Goal: Transaction & Acquisition: Purchase product/service

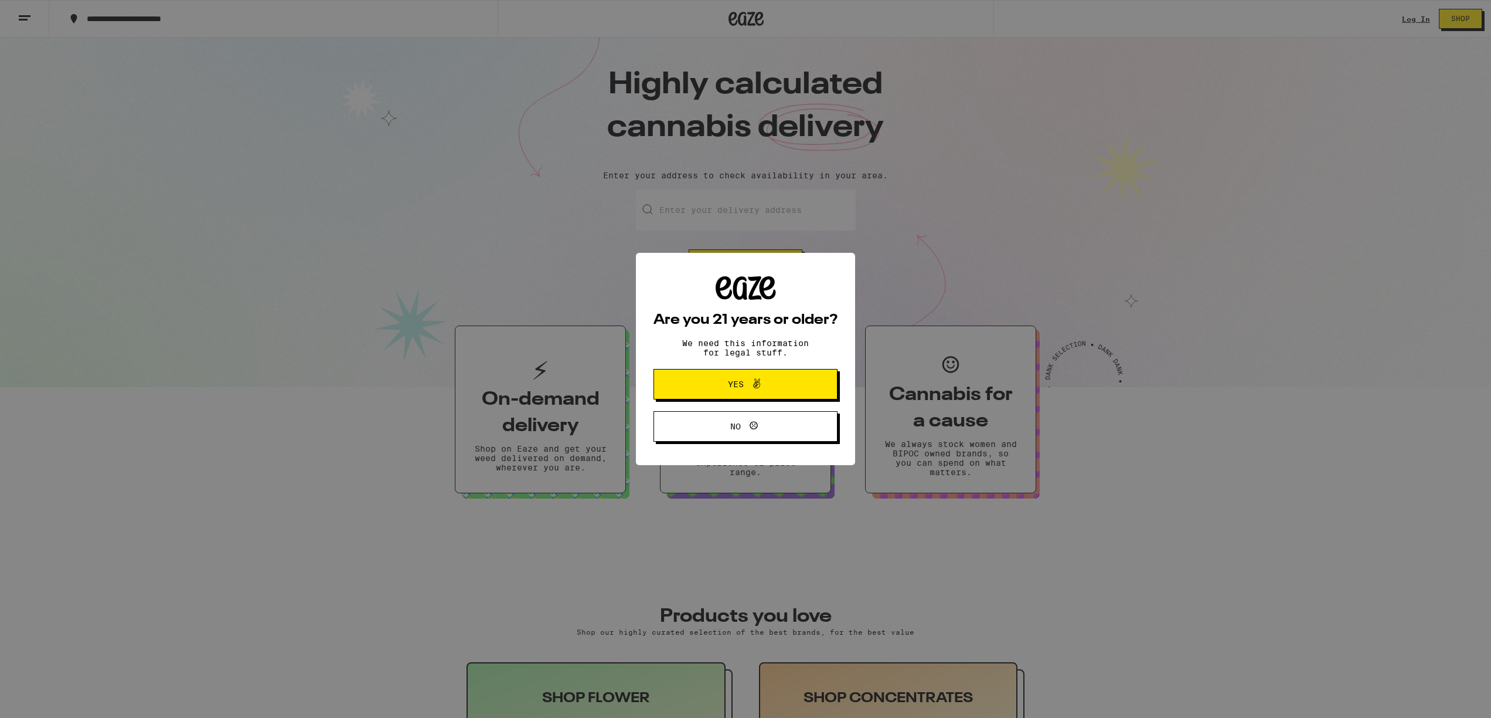
click at [809, 389] on button "Yes" at bounding box center [746, 384] width 184 height 30
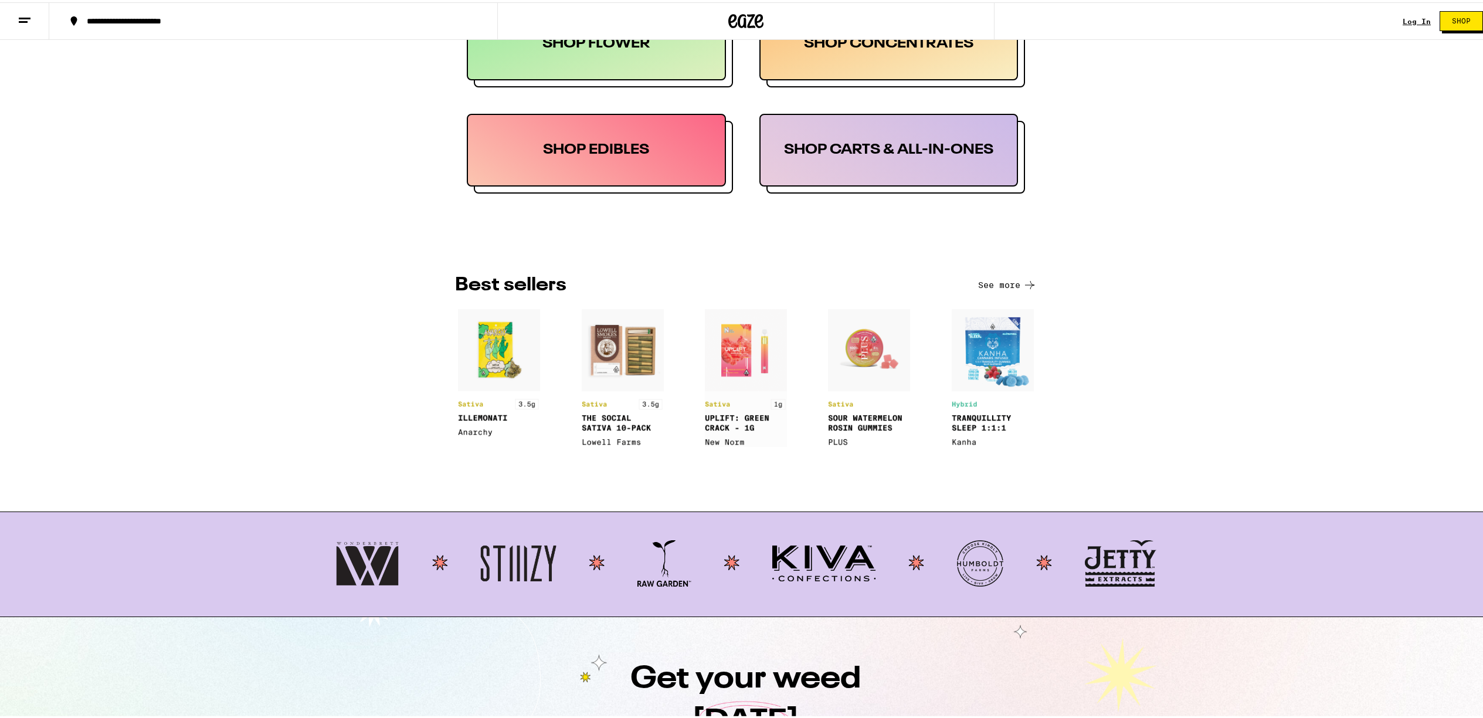
scroll to position [83, 0]
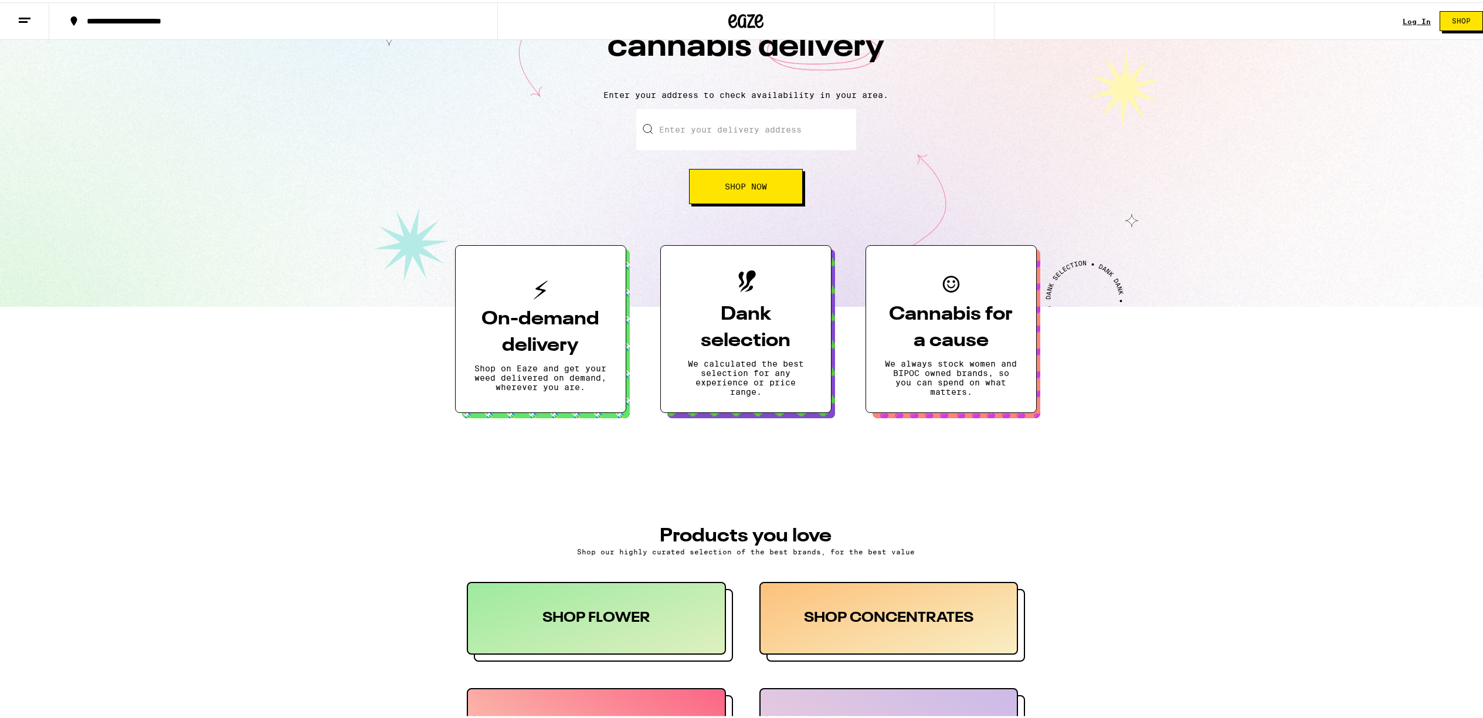
click at [723, 135] on input "Enter your delivery address" at bounding box center [746, 127] width 220 height 41
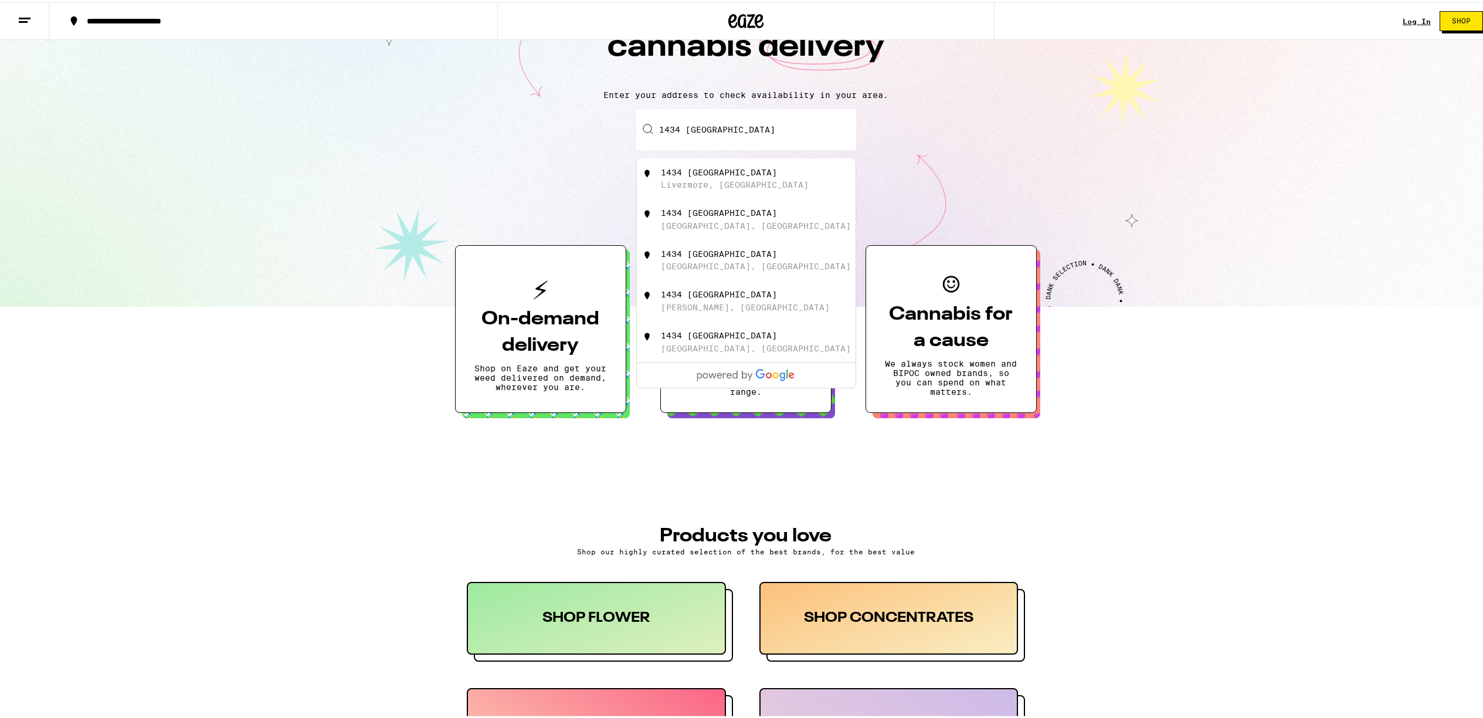
click at [715, 187] on div "Livermore, CA" at bounding box center [735, 182] width 148 height 9
type input "1434 Buena Vista Avenue, Livermore, CA"
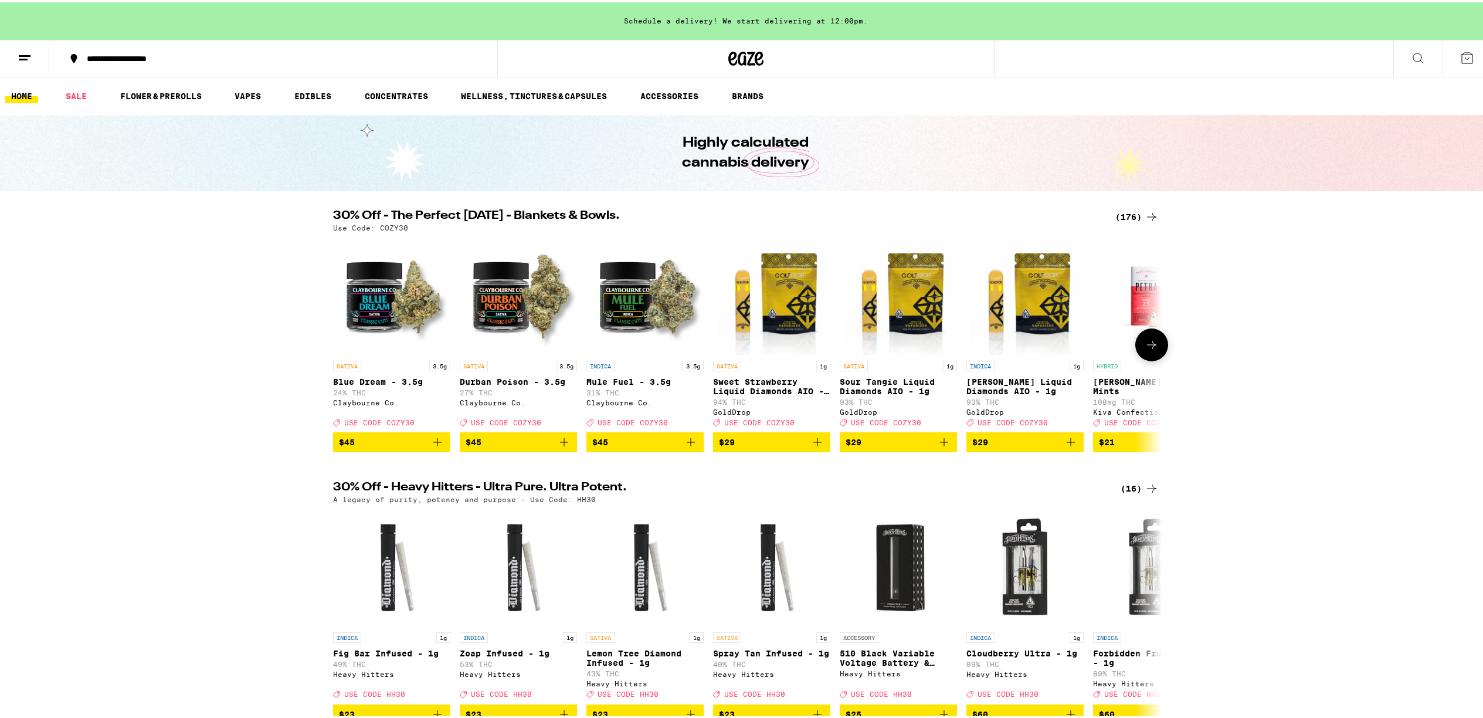
click at [1146, 345] on icon at bounding box center [1151, 342] width 14 height 14
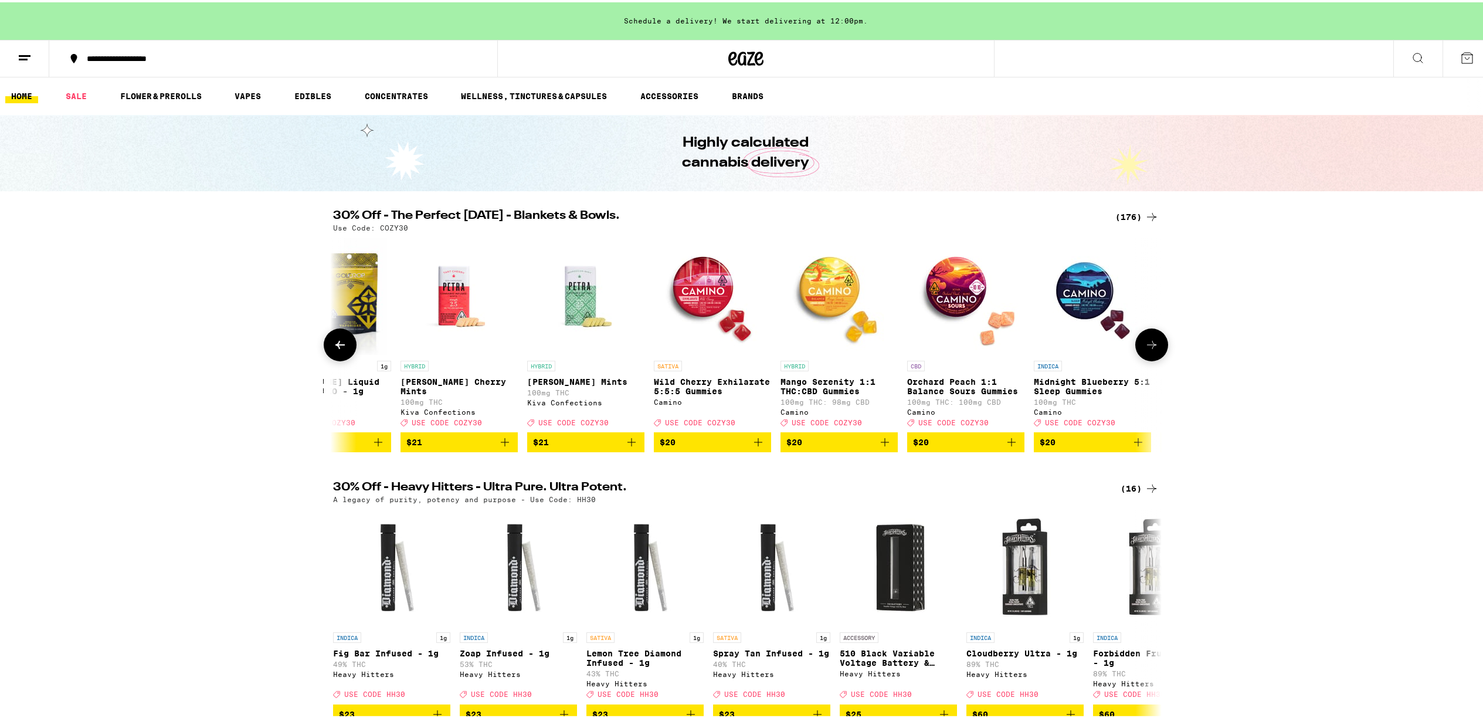
scroll to position [0, 698]
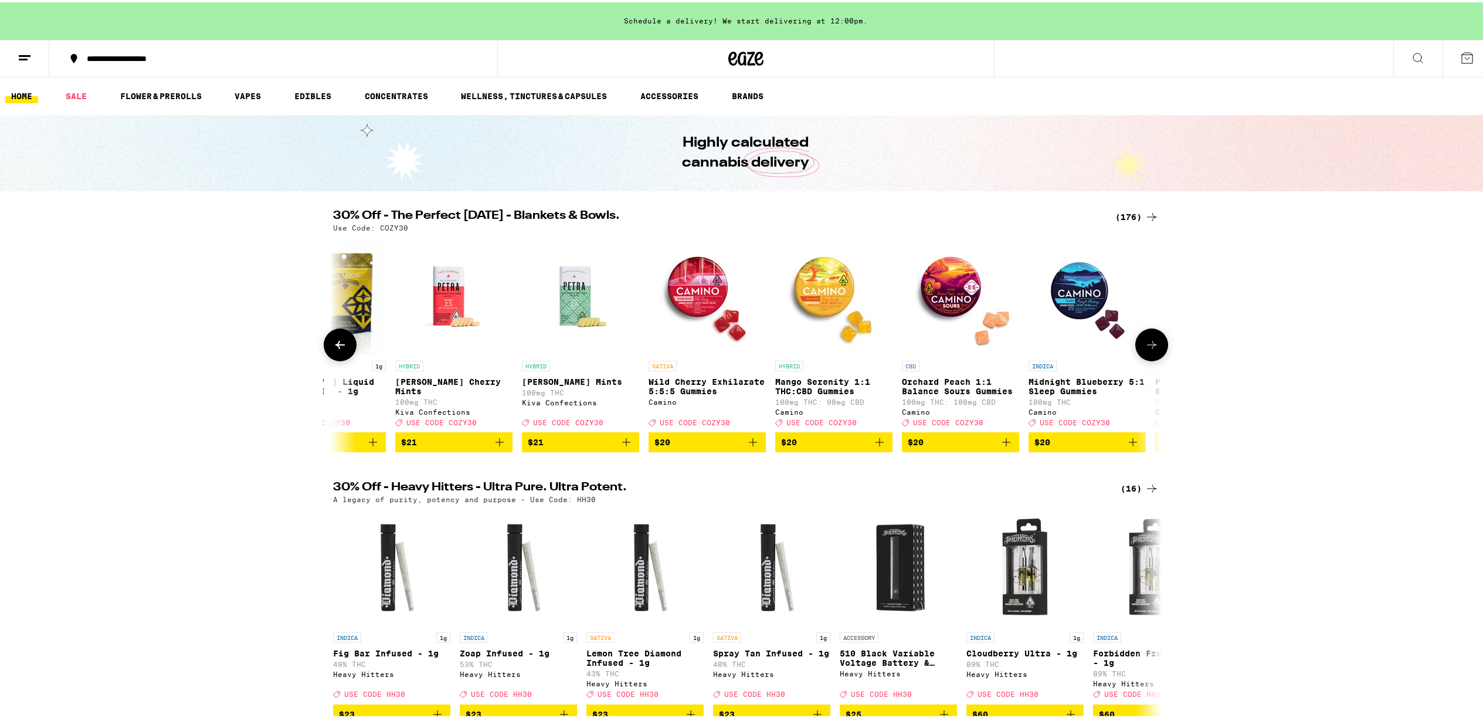
click at [1068, 287] on img "Open page for Midnight Blueberry 5:1 Sleep Gummies from Camino" at bounding box center [1086, 293] width 117 height 117
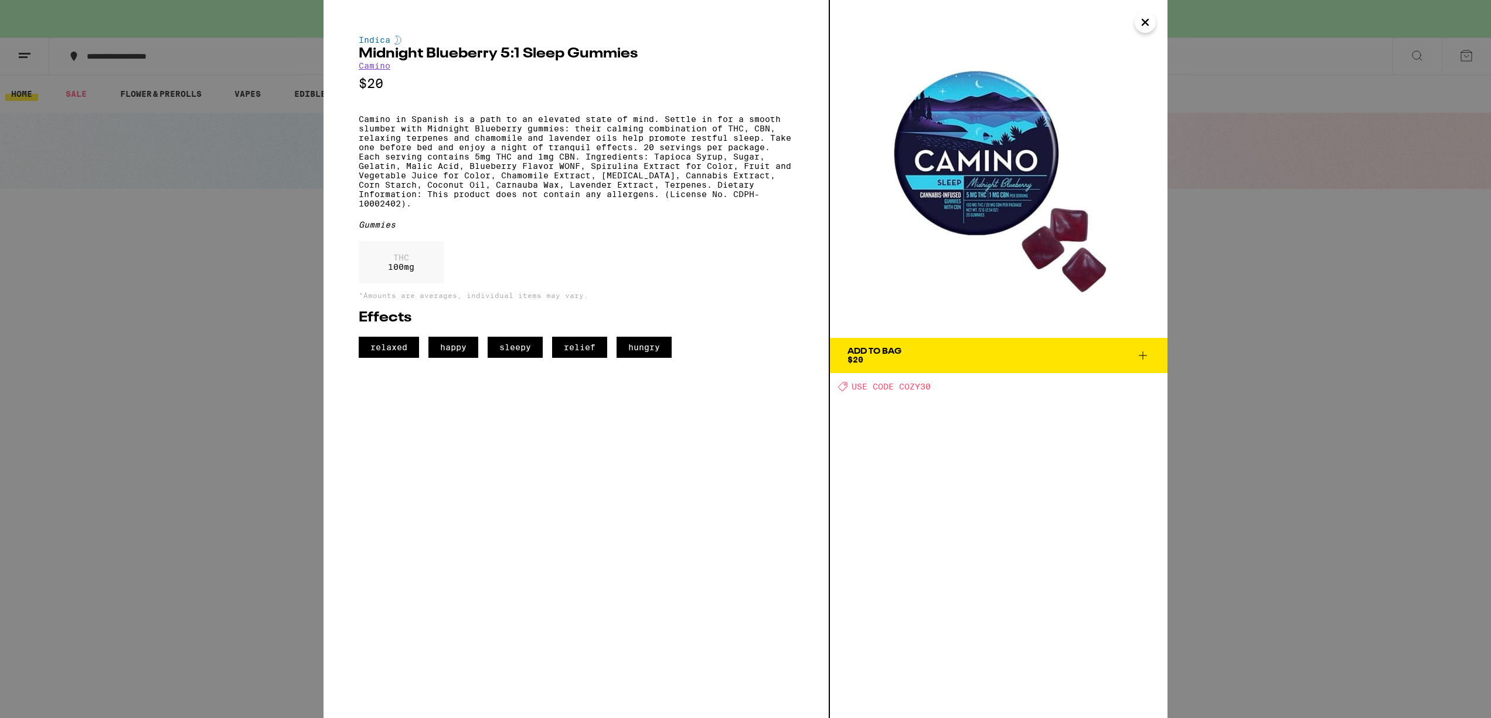
click at [1141, 356] on icon at bounding box center [1143, 355] width 14 height 14
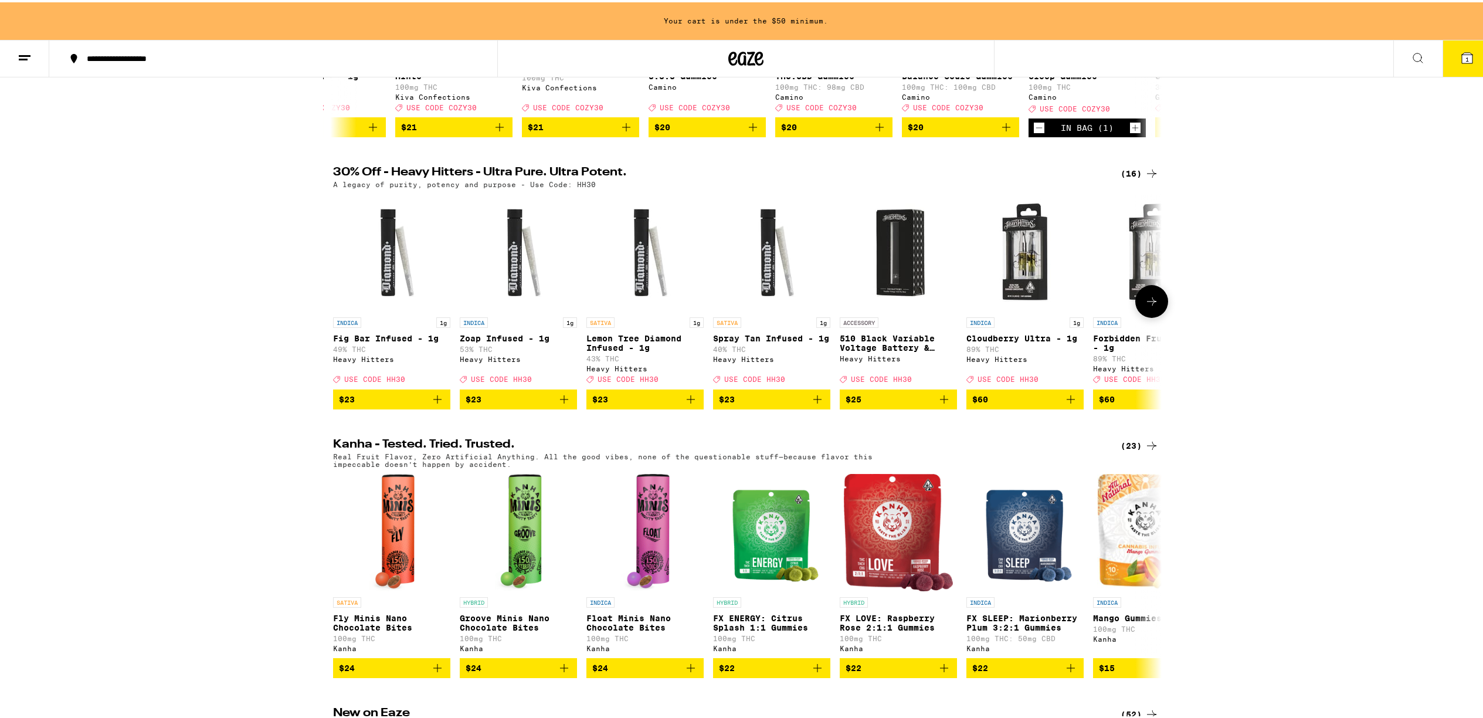
scroll to position [526, 0]
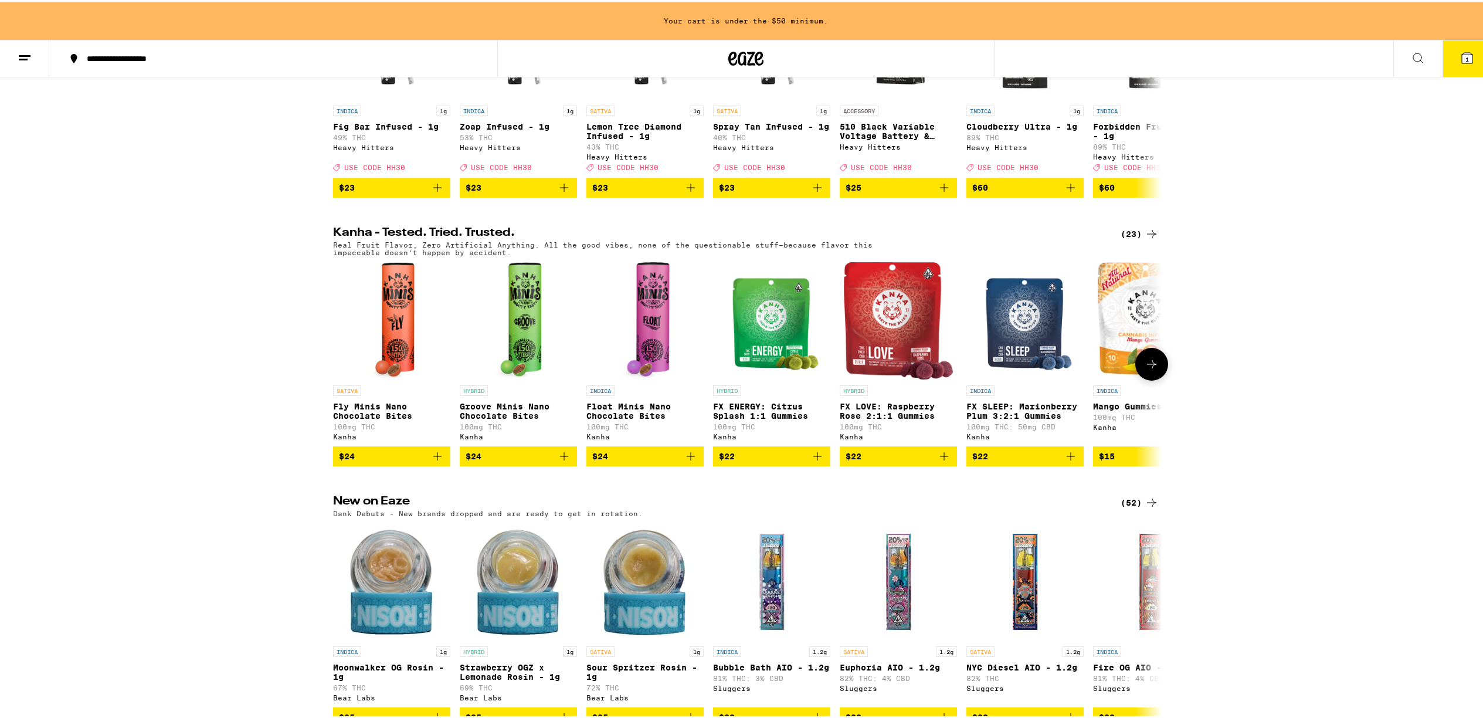
click at [870, 461] on span "$22" at bounding box center [898, 454] width 106 height 14
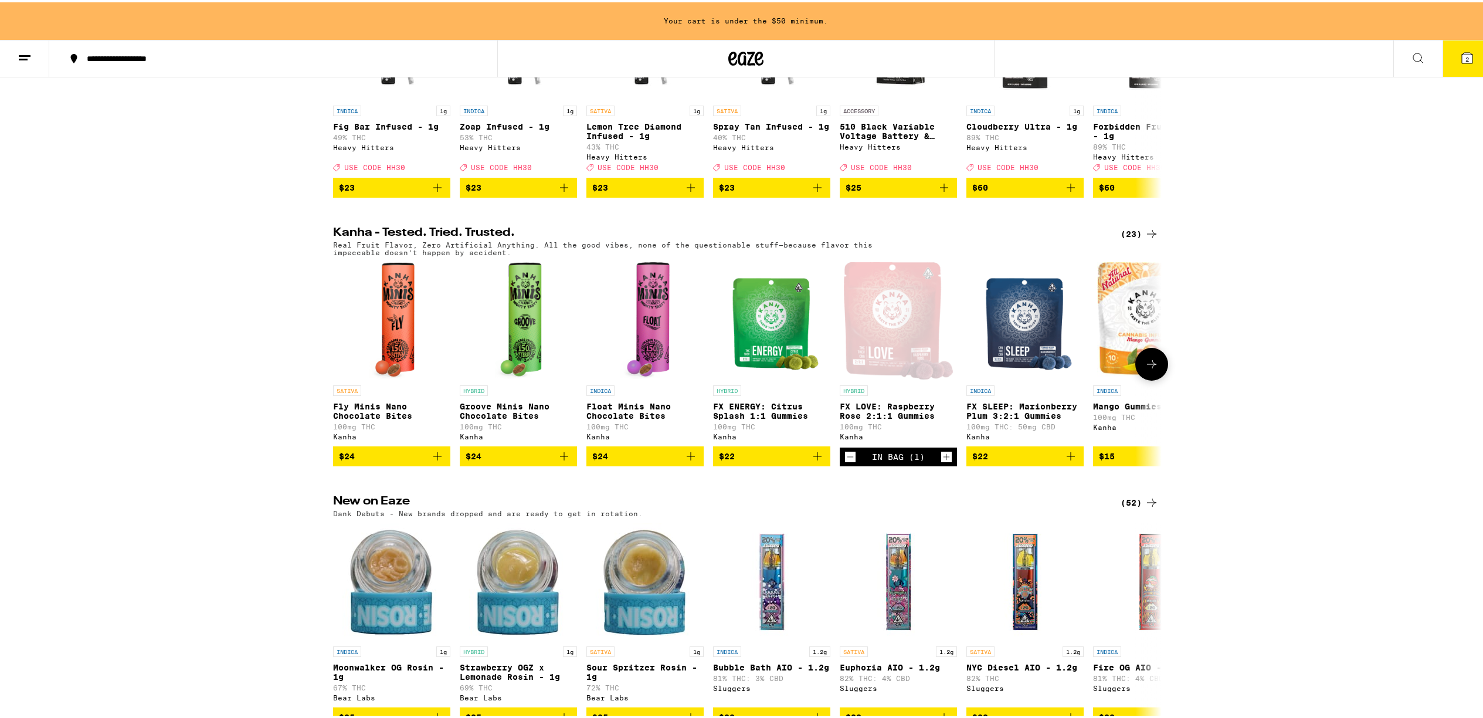
click at [1035, 461] on span "$22" at bounding box center [1025, 454] width 106 height 14
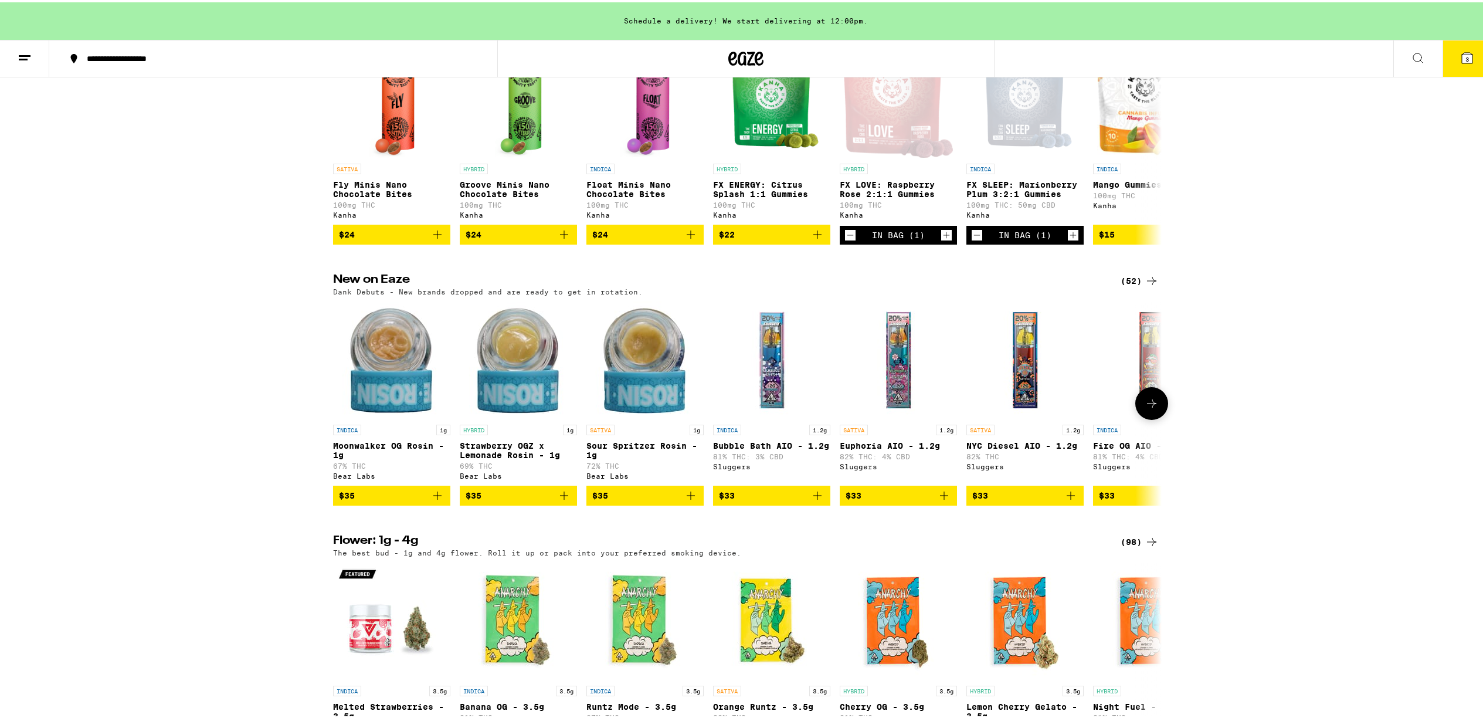
scroll to position [514, 0]
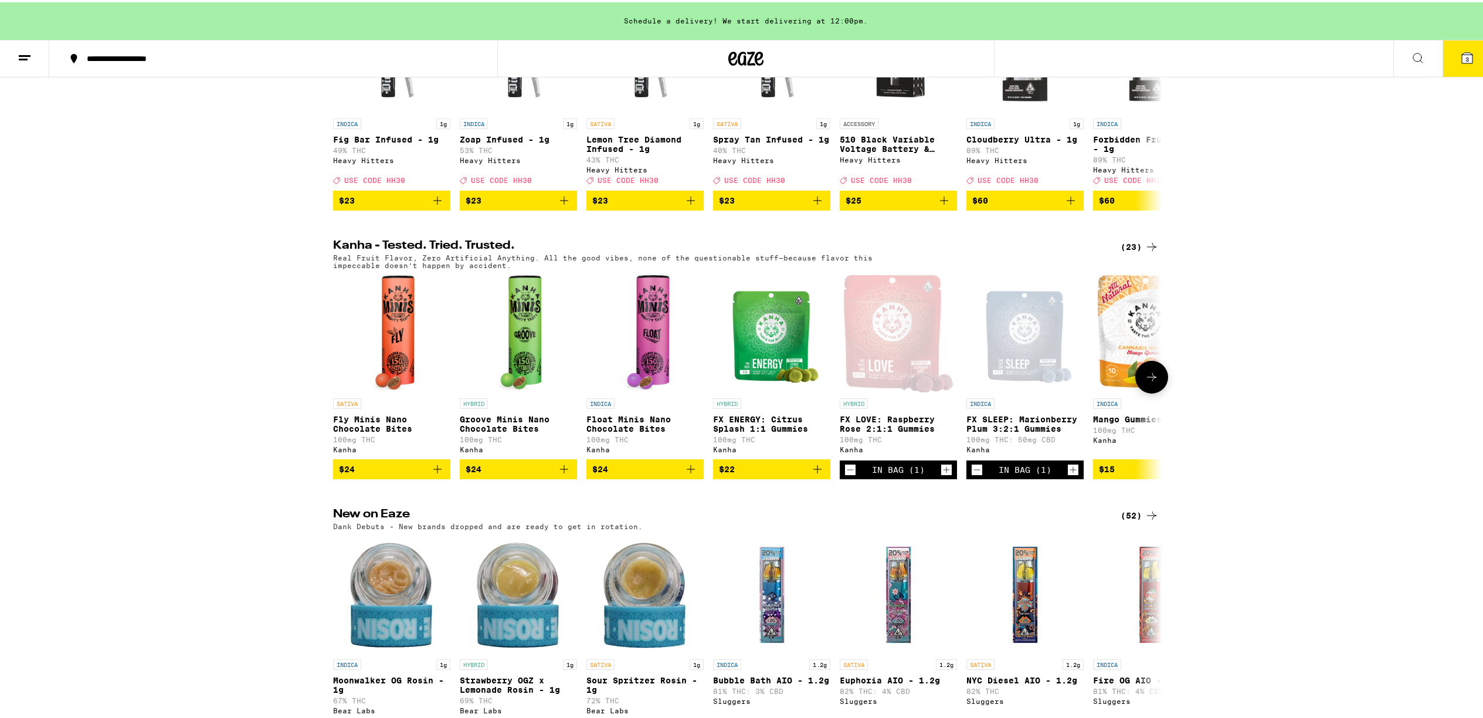
click at [1148, 382] on icon at bounding box center [1151, 375] width 14 height 14
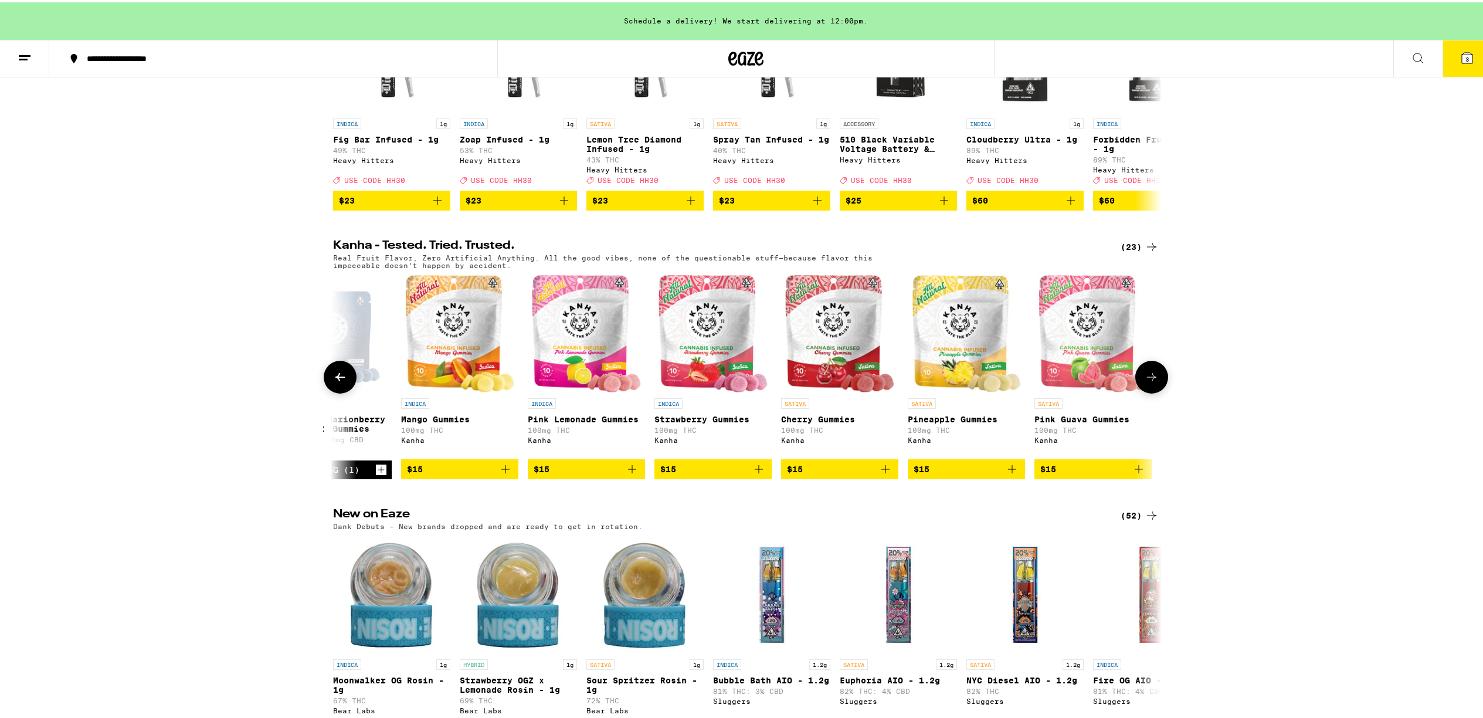
scroll to position [0, 698]
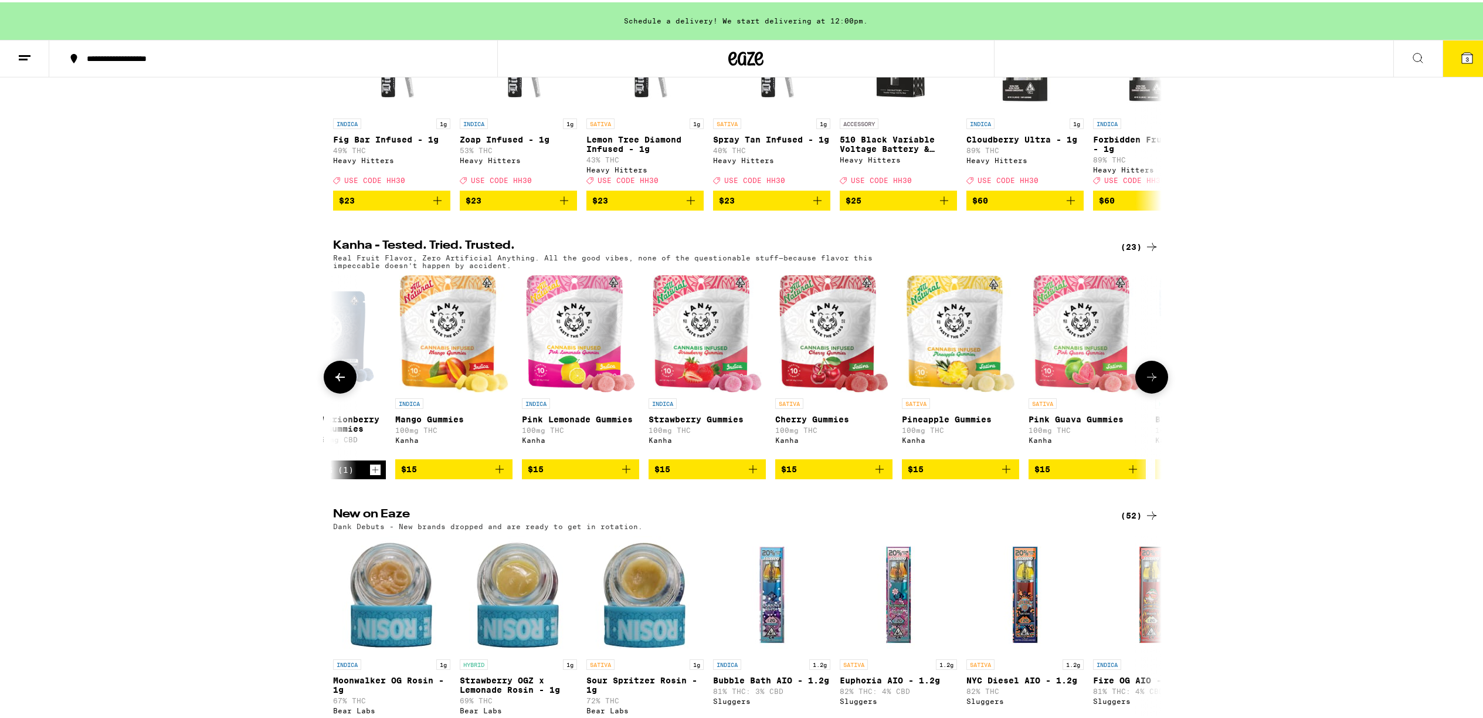
click at [1150, 382] on icon at bounding box center [1151, 375] width 14 height 14
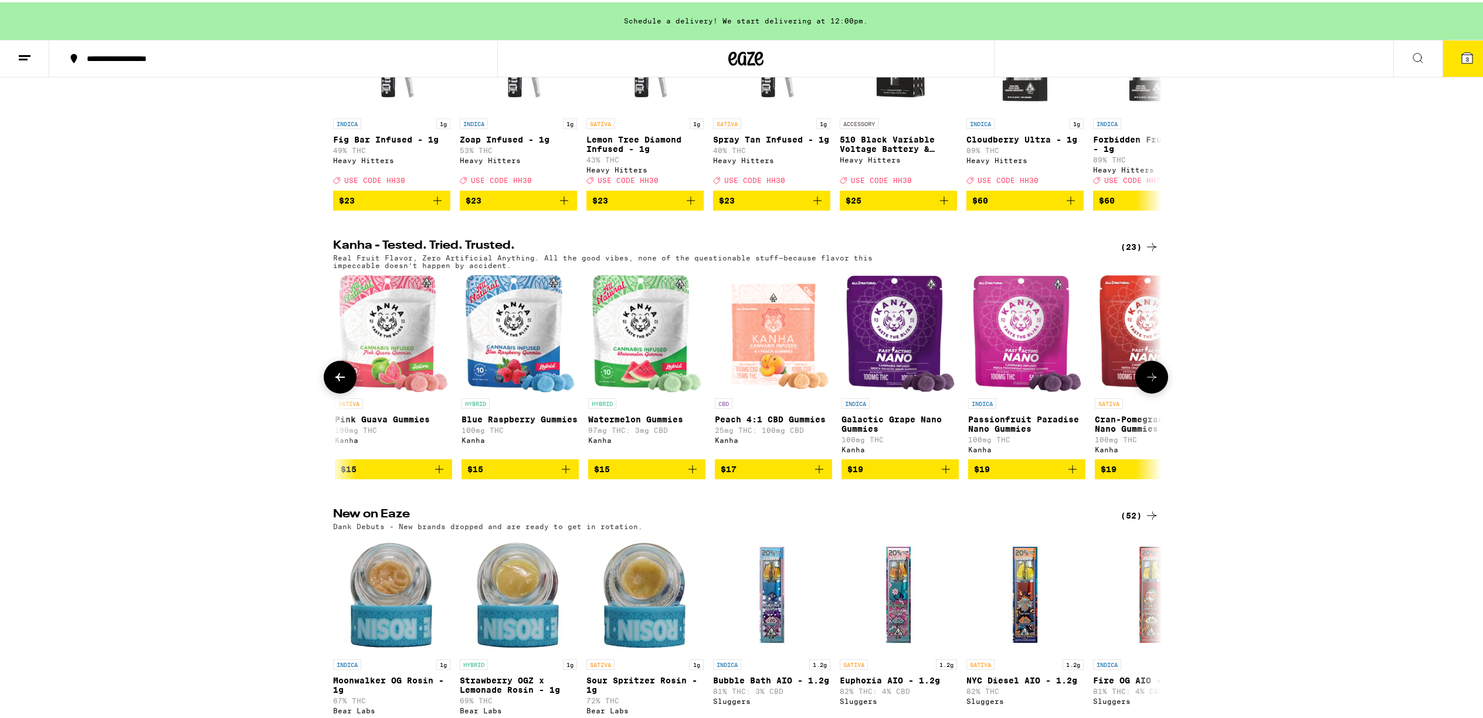
scroll to position [0, 1395]
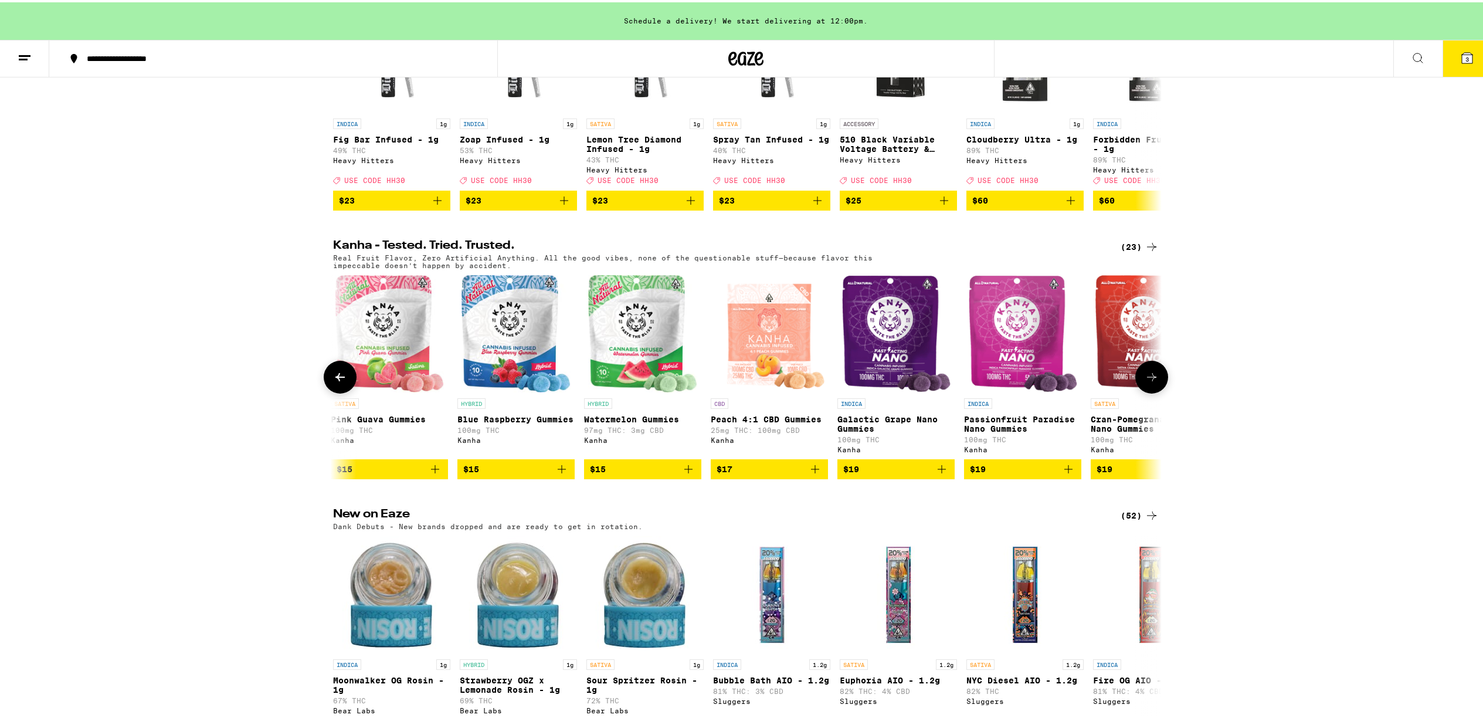
click at [1150, 382] on icon at bounding box center [1151, 375] width 14 height 14
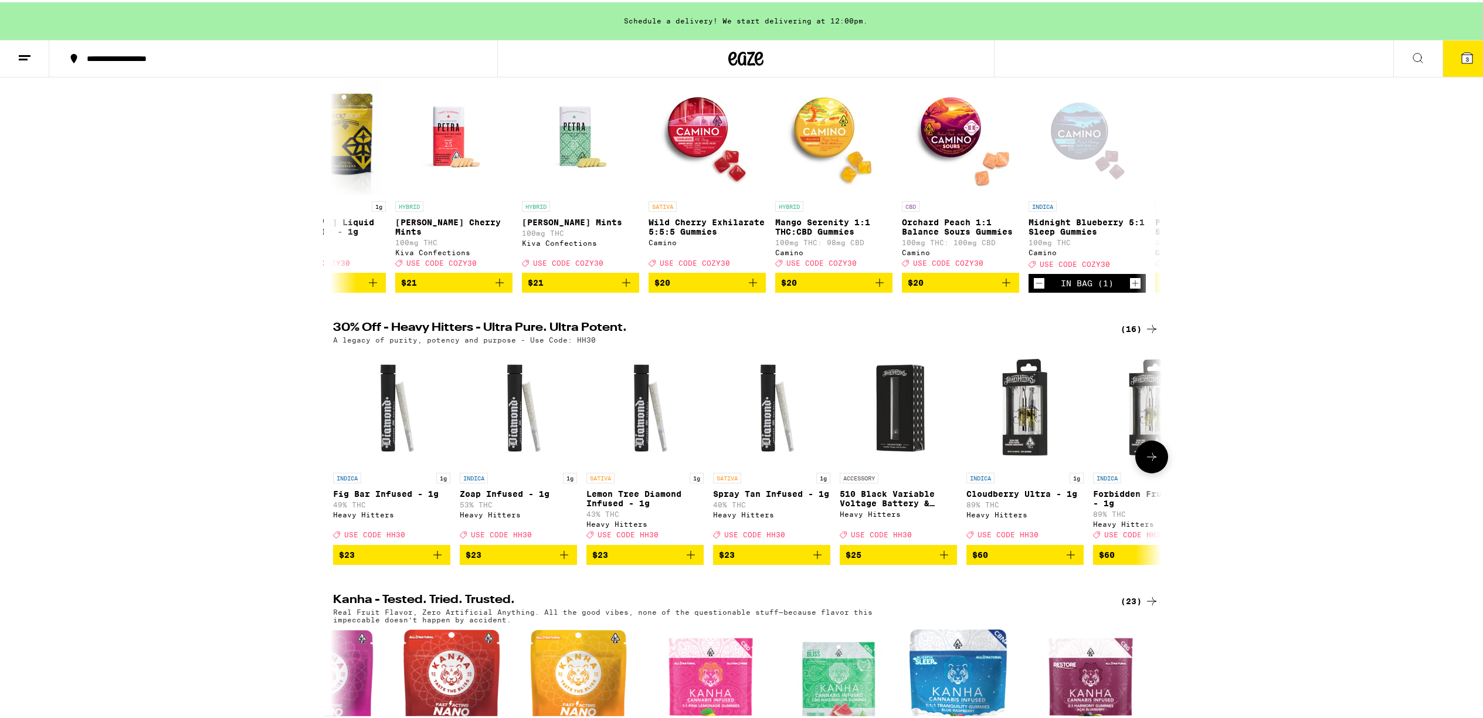
scroll to position [0, 0]
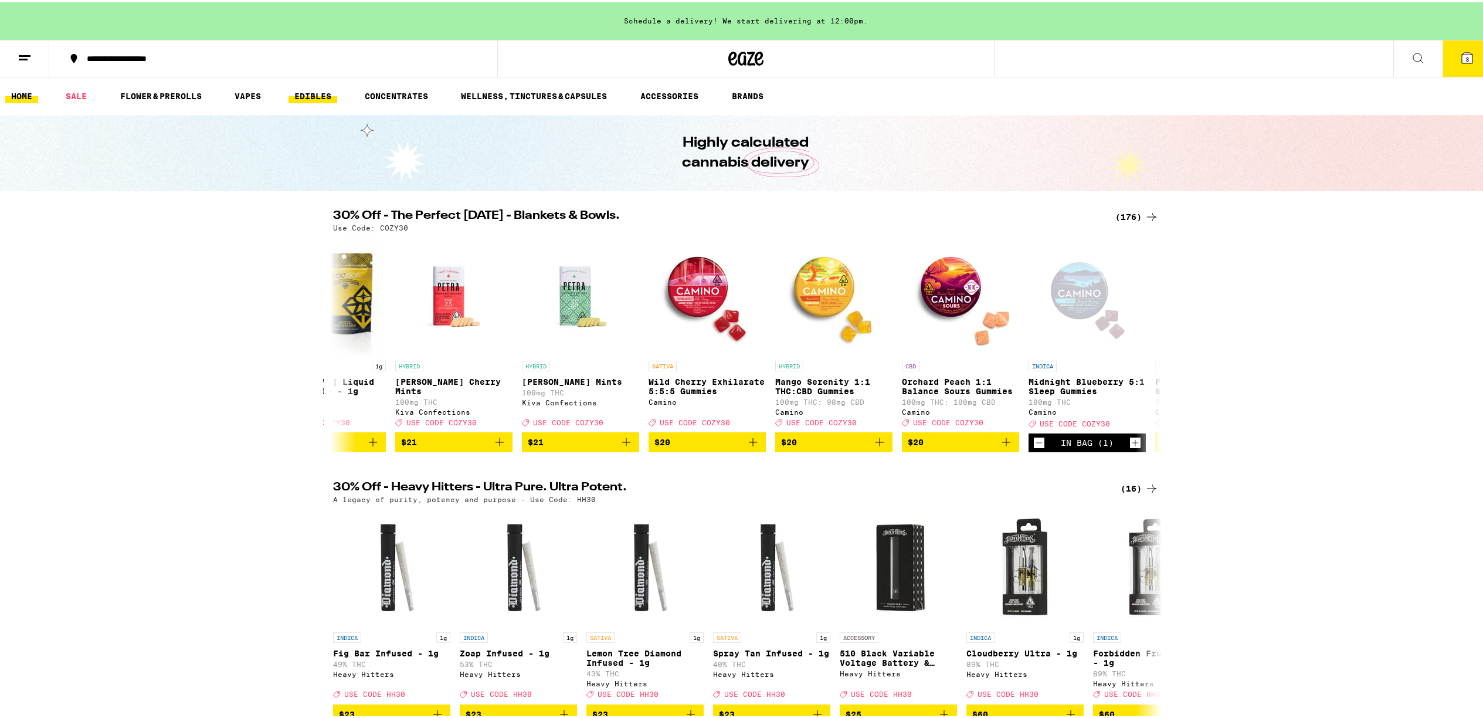
click at [312, 93] on link "EDIBLES" at bounding box center [312, 94] width 49 height 14
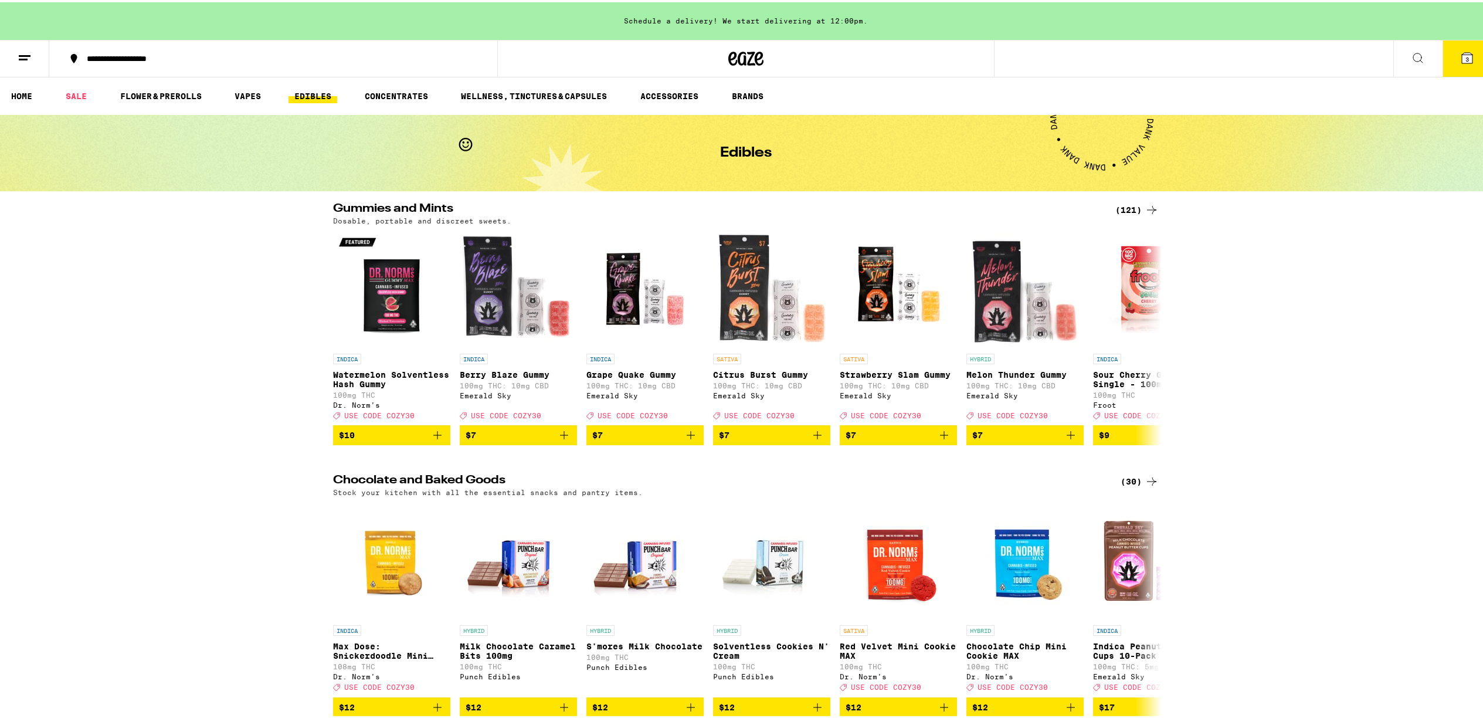
click at [1413, 59] on icon at bounding box center [1417, 55] width 9 height 9
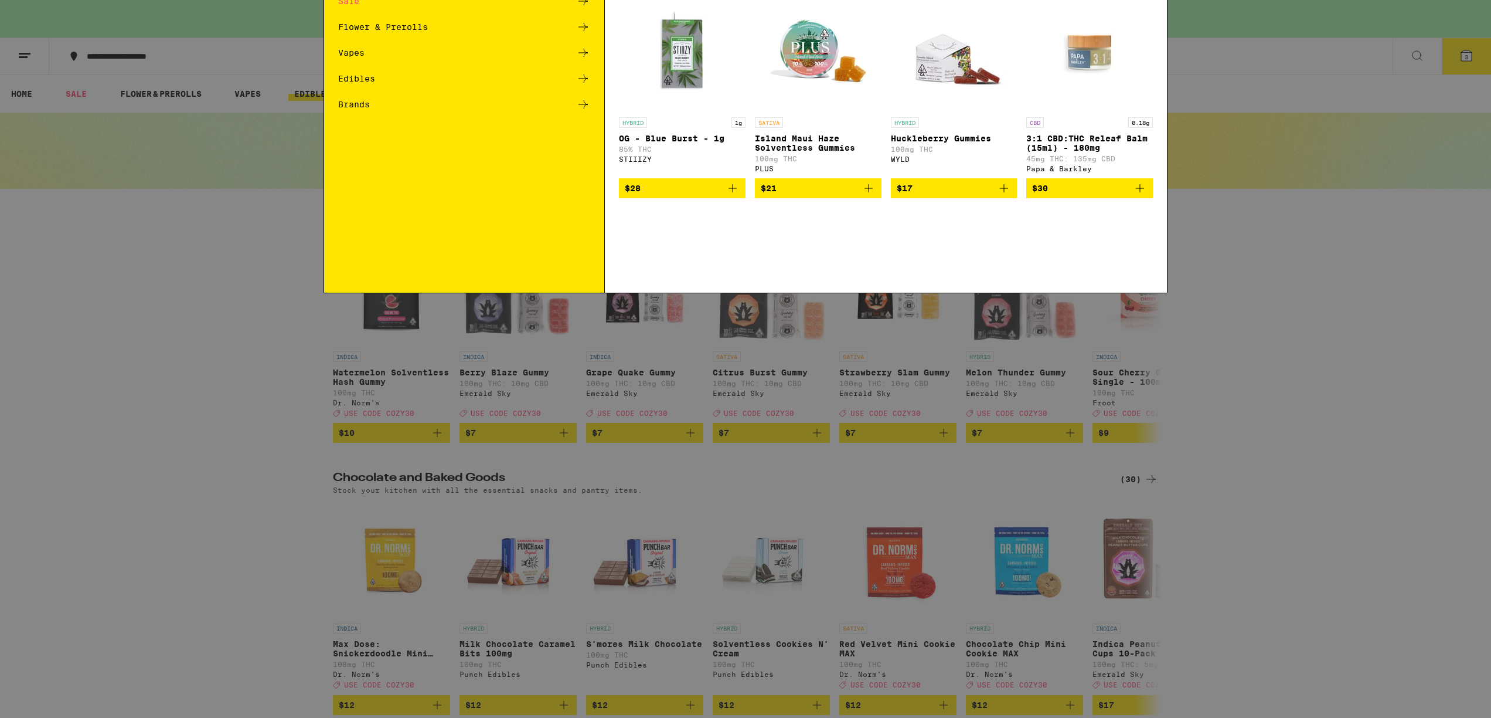
click at [806, 23] on input "Search for Products" at bounding box center [743, 19] width 773 height 11
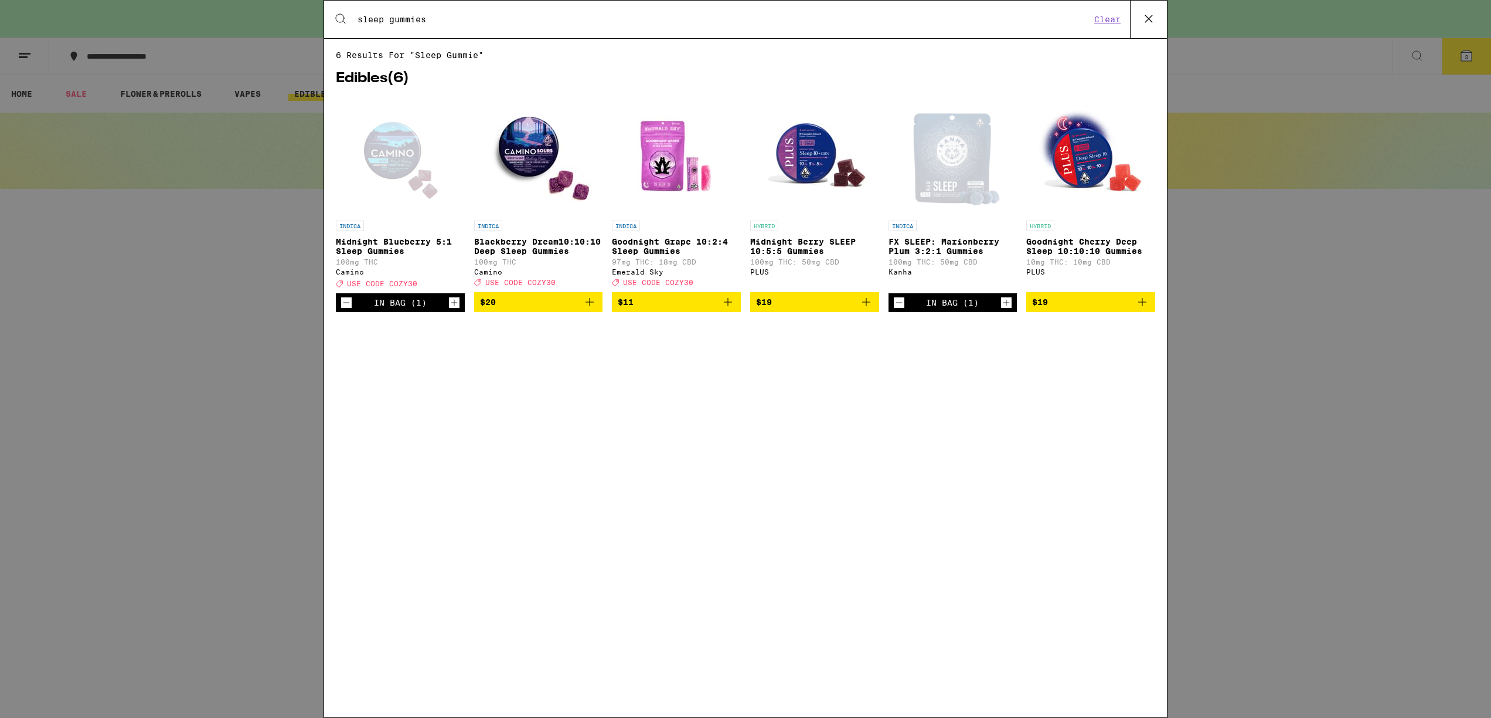
type input "sleep gummies"
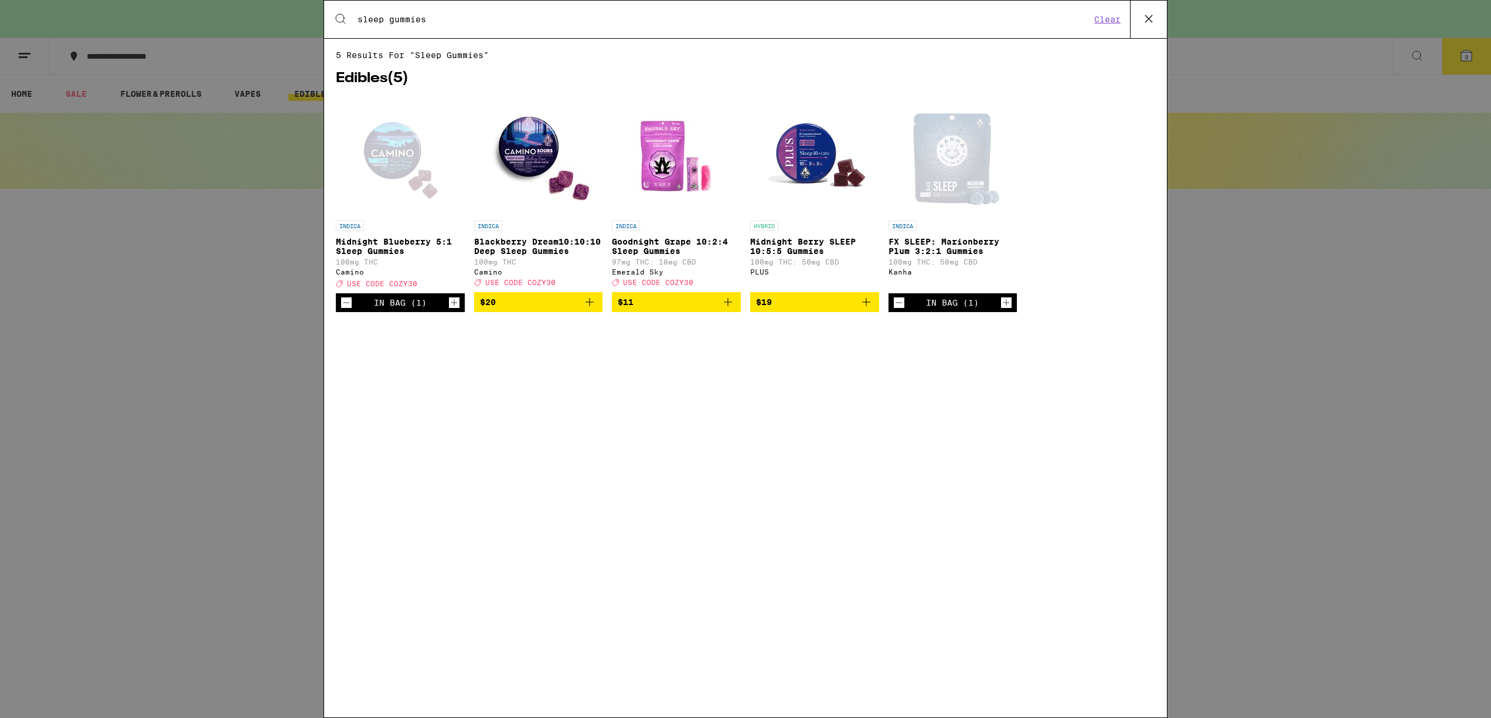
click at [658, 169] on img "Open page for Goodnight Grape 10:2:4 Sleep Gummies from Emerald Sky" at bounding box center [676, 155] width 117 height 117
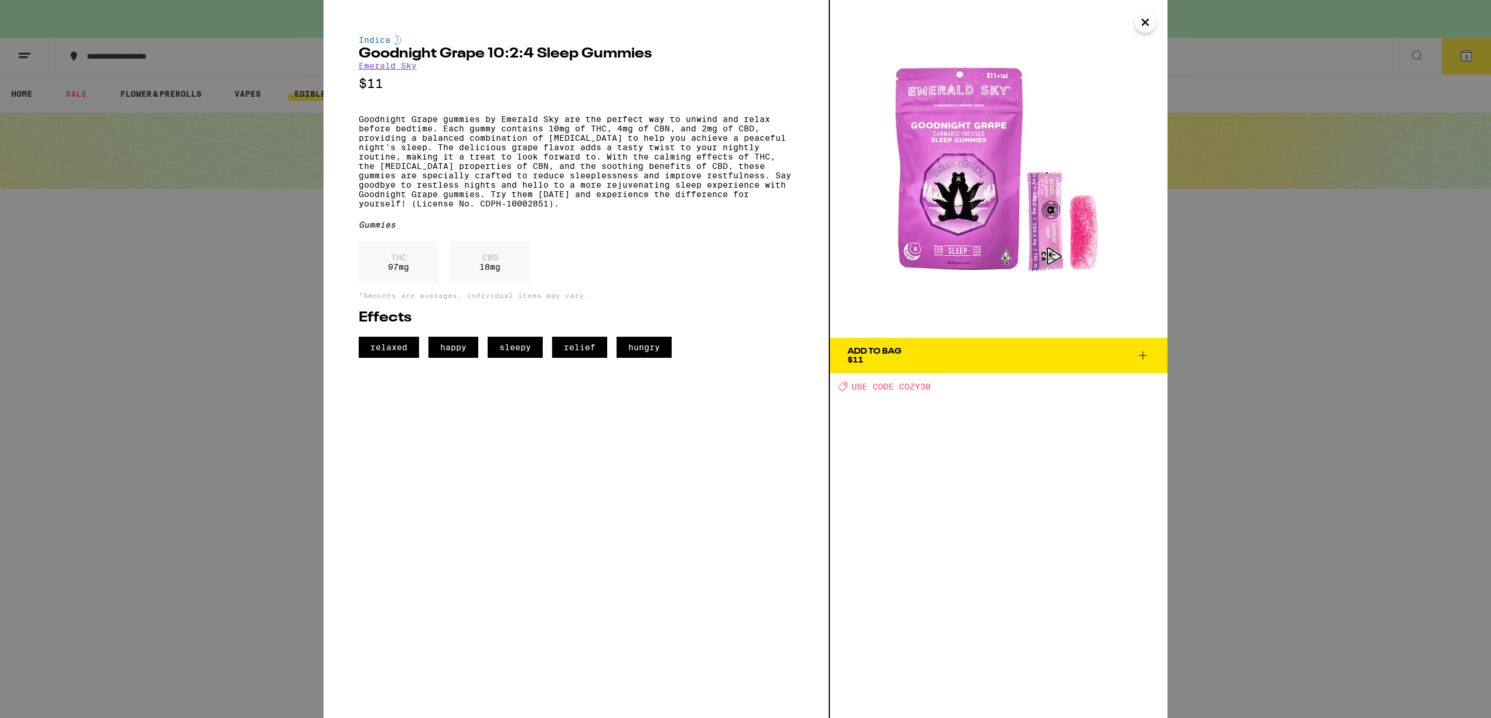
click at [1141, 352] on icon at bounding box center [1143, 355] width 14 height 14
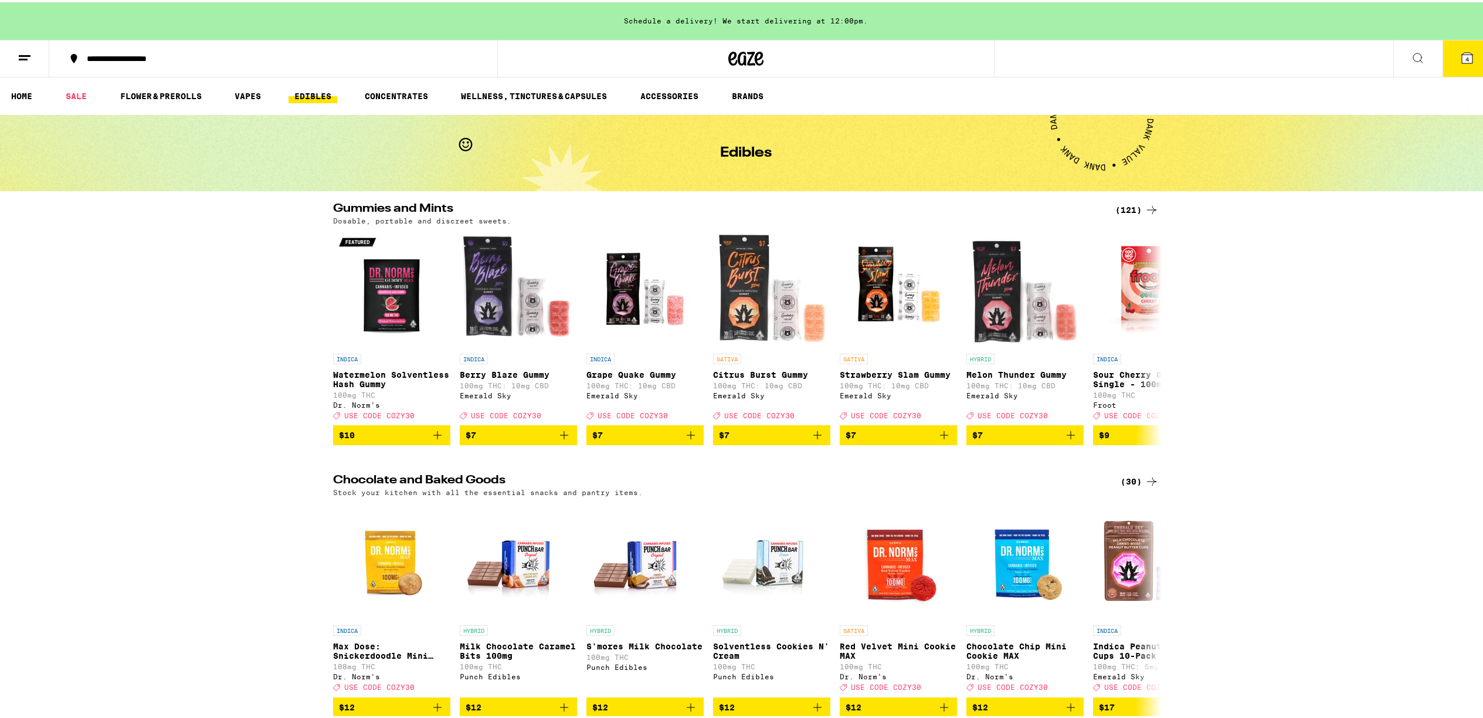
click at [1462, 55] on icon at bounding box center [1467, 55] width 11 height 11
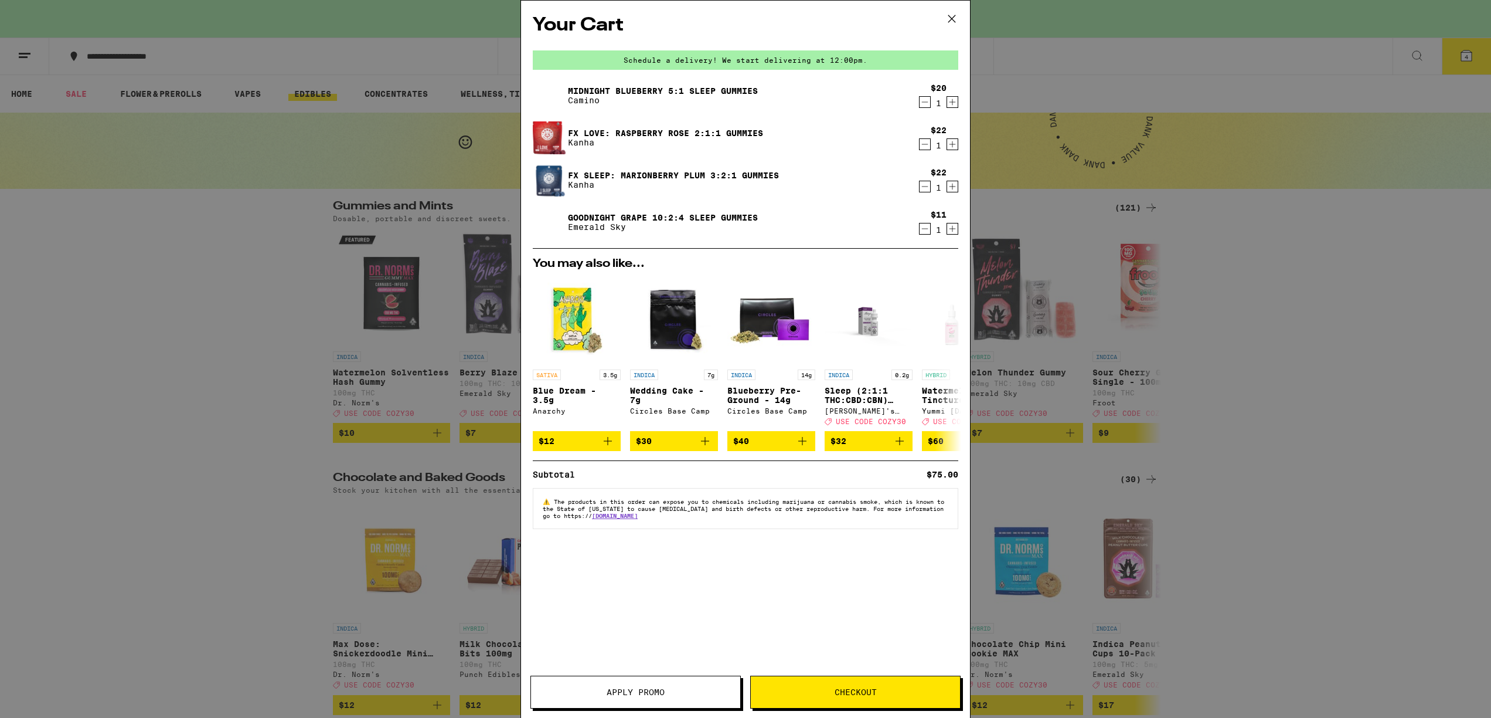
click at [954, 230] on icon "Increment" at bounding box center [953, 229] width 6 height 6
click at [1167, 301] on div "Your Cart Schedule a delivery! We start delivering at 12:00pm. Midnight Blueber…" at bounding box center [745, 359] width 1491 height 718
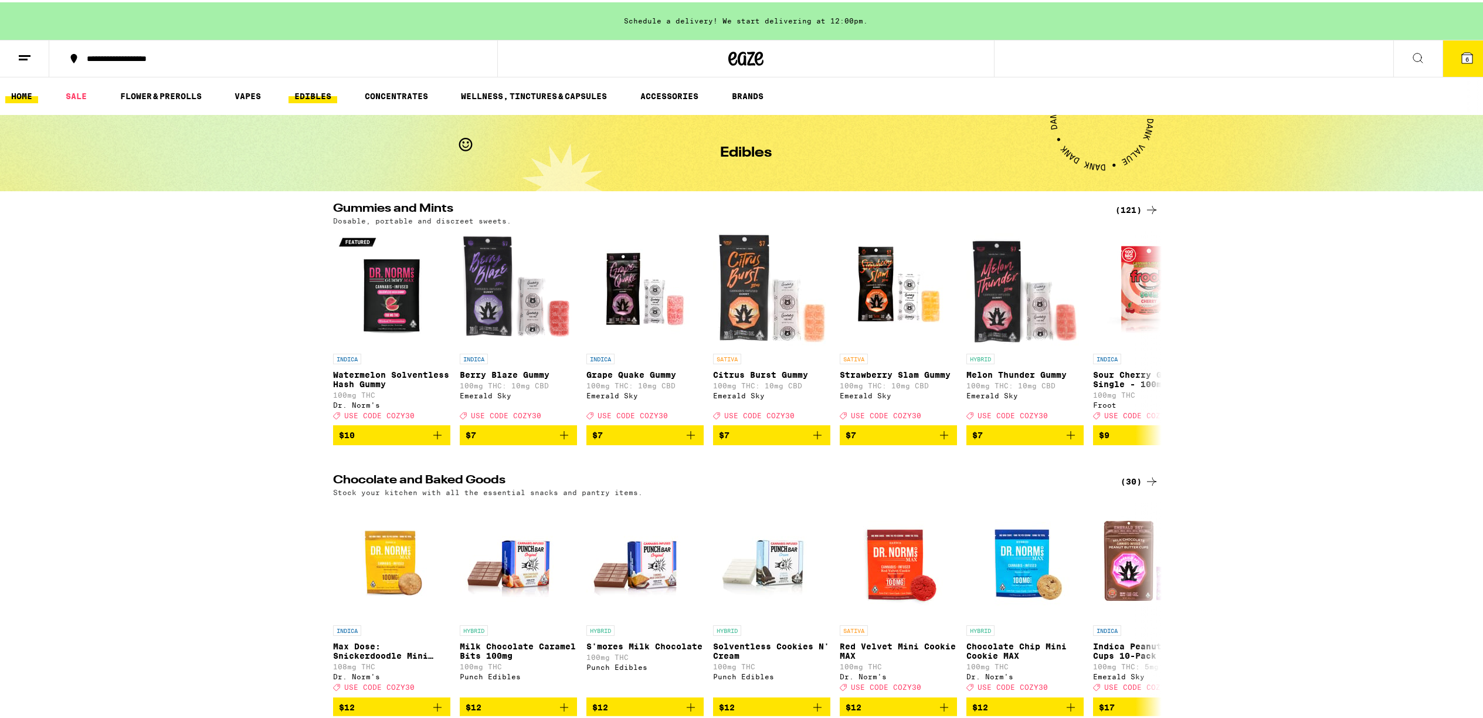
click at [25, 90] on link "HOME" at bounding box center [21, 94] width 33 height 14
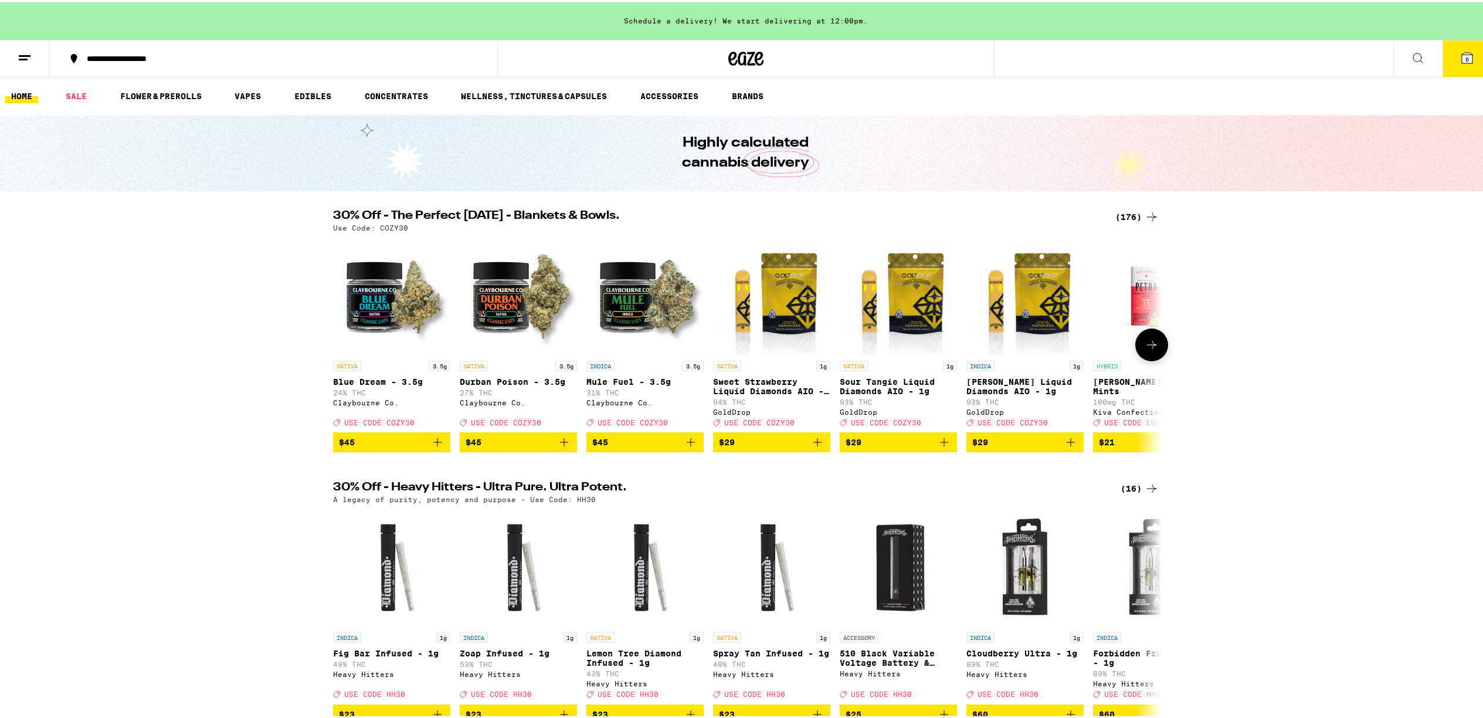
click at [1147, 343] on icon at bounding box center [1151, 342] width 14 height 14
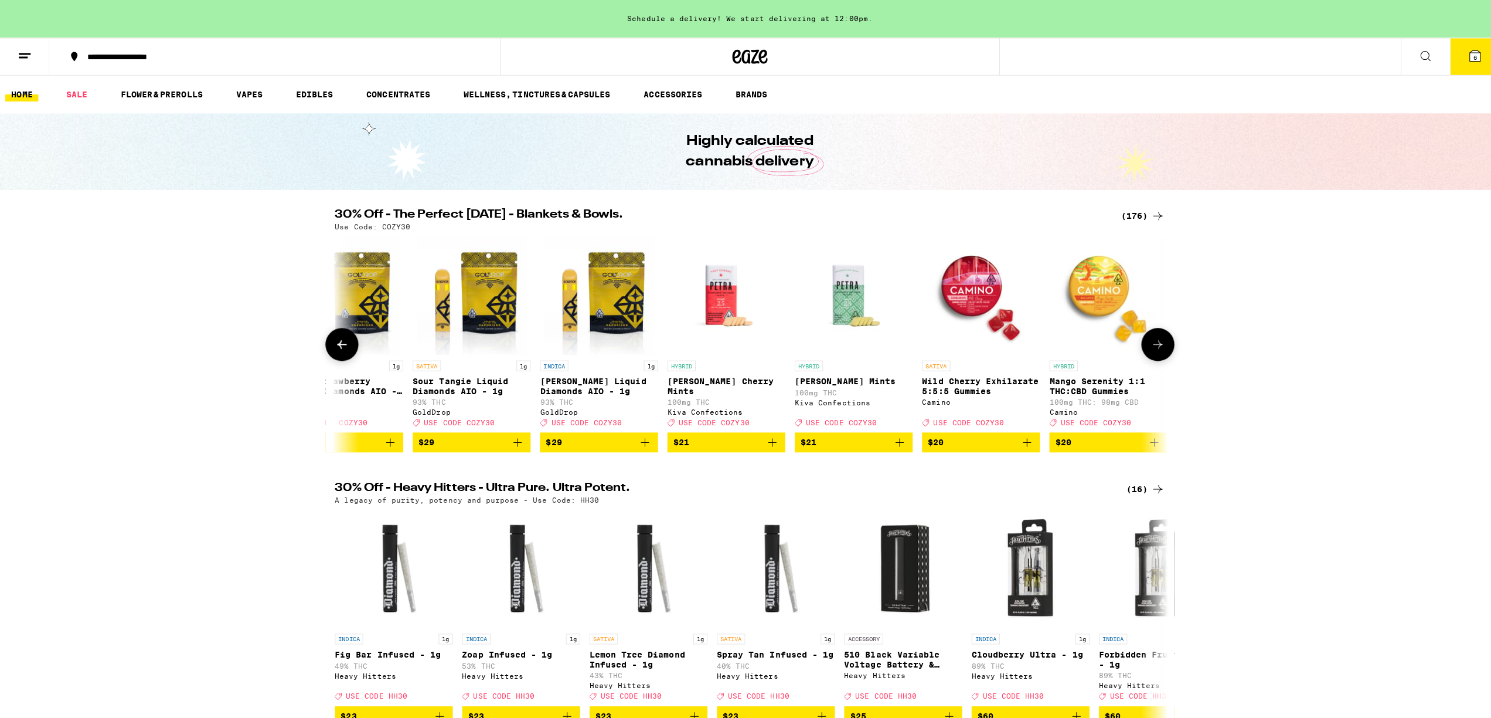
scroll to position [0, 698]
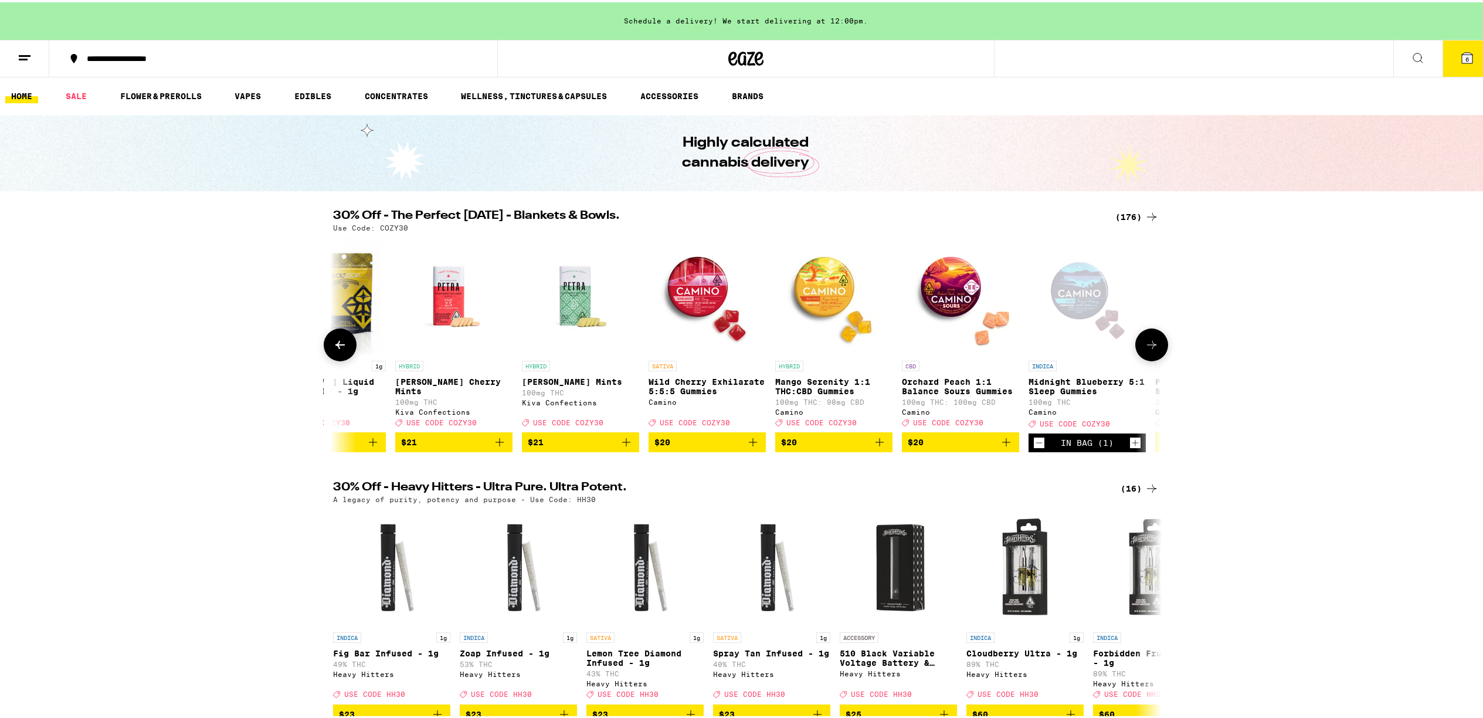
click at [693, 285] on img "Open page for Wild Cherry Exhilarate 5:5:5 Gummies from Camino" at bounding box center [706, 293] width 117 height 117
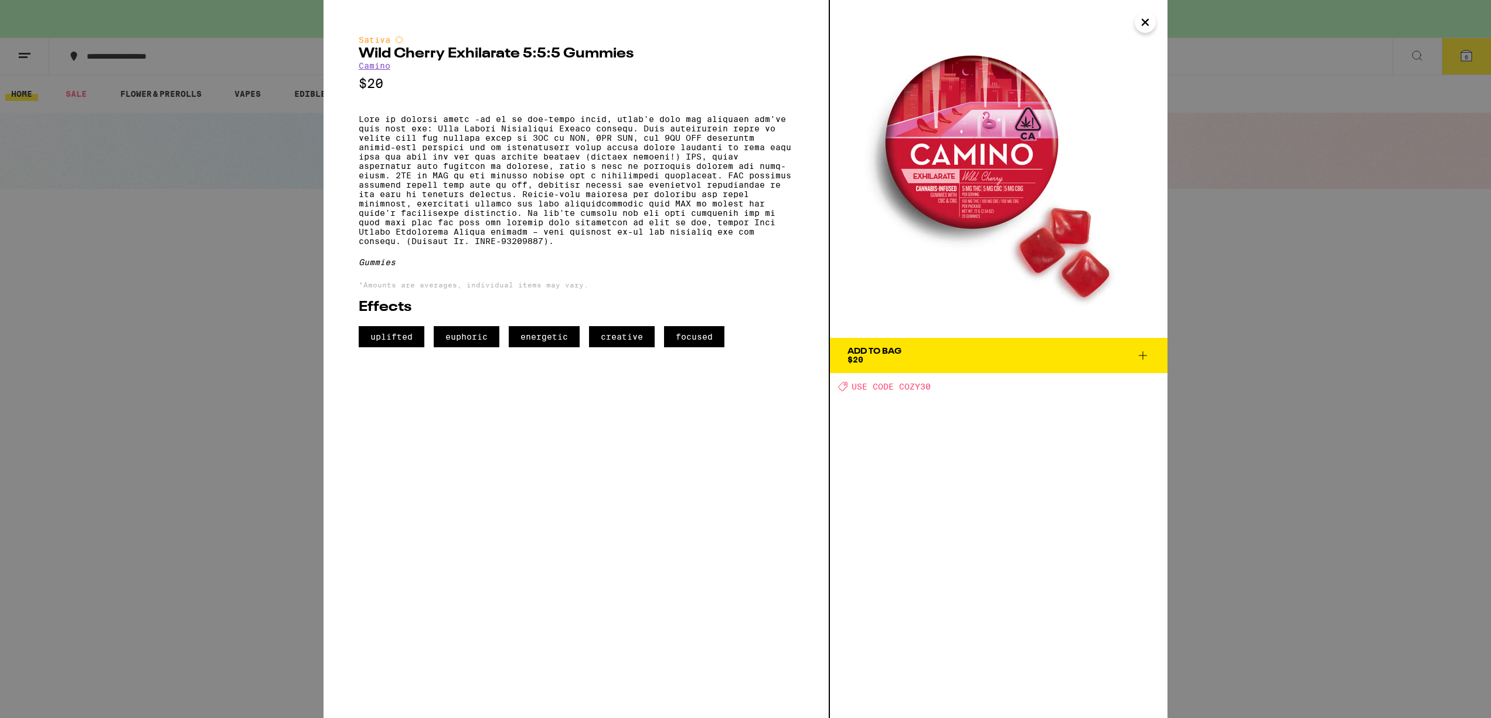
click at [851, 356] on span "$20" at bounding box center [856, 359] width 16 height 9
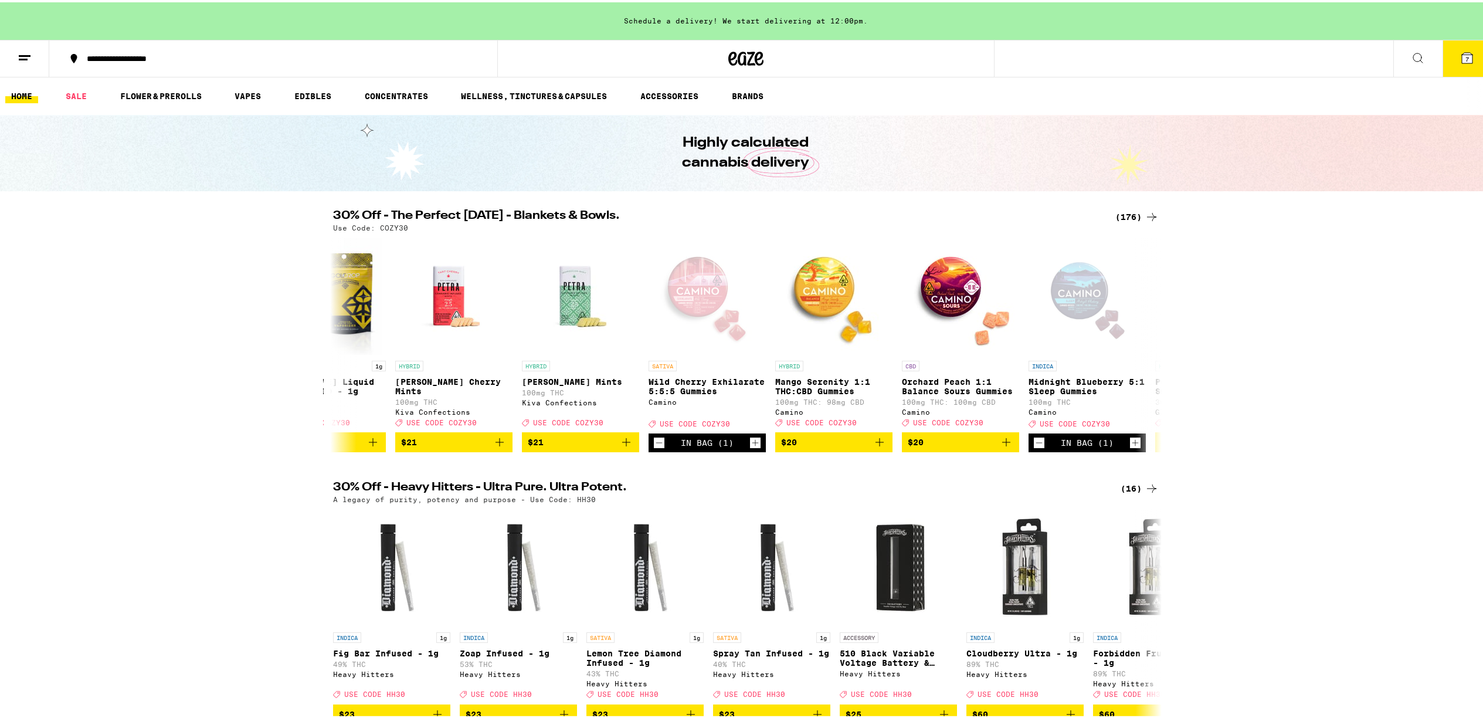
click at [1466, 55] on button "7" at bounding box center [1466, 56] width 49 height 36
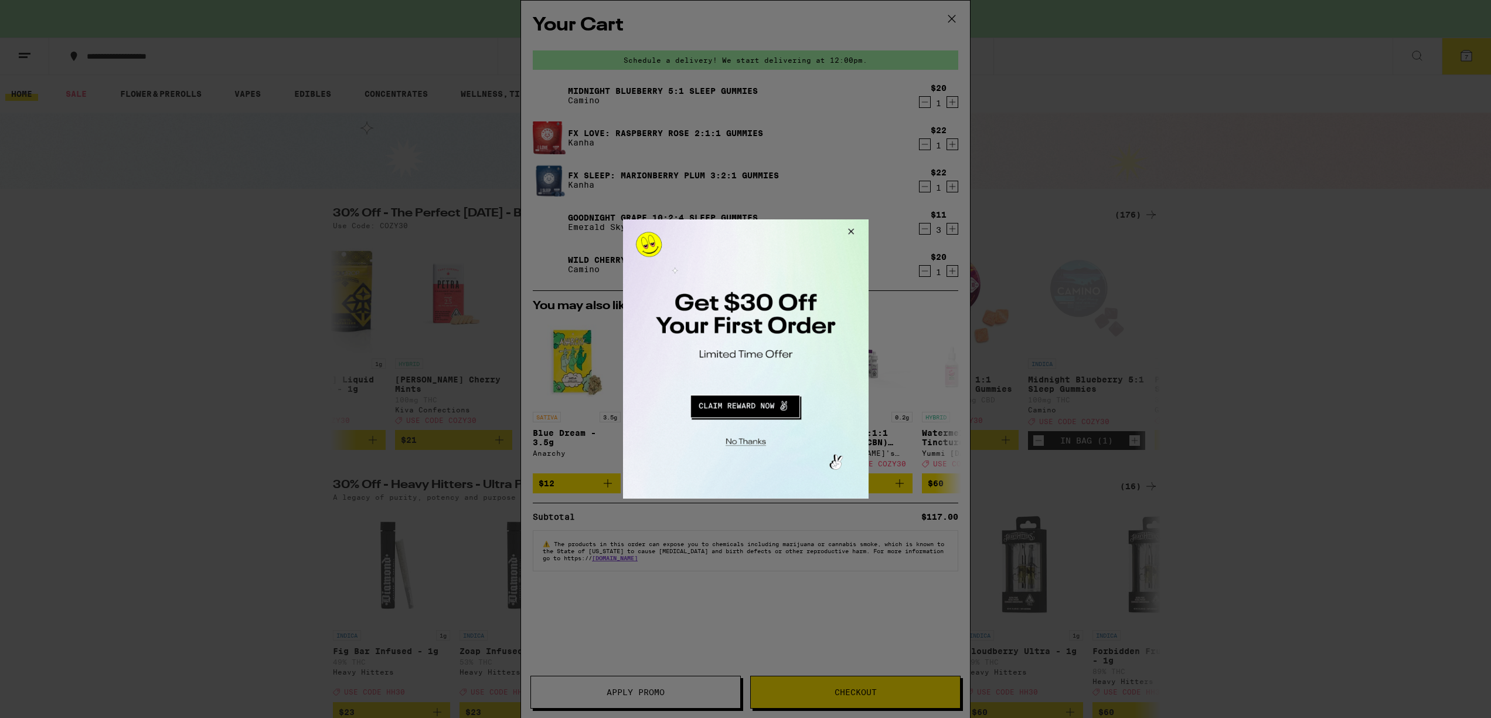
click at [747, 406] on button "Redirect to URL" at bounding box center [745, 404] width 204 height 28
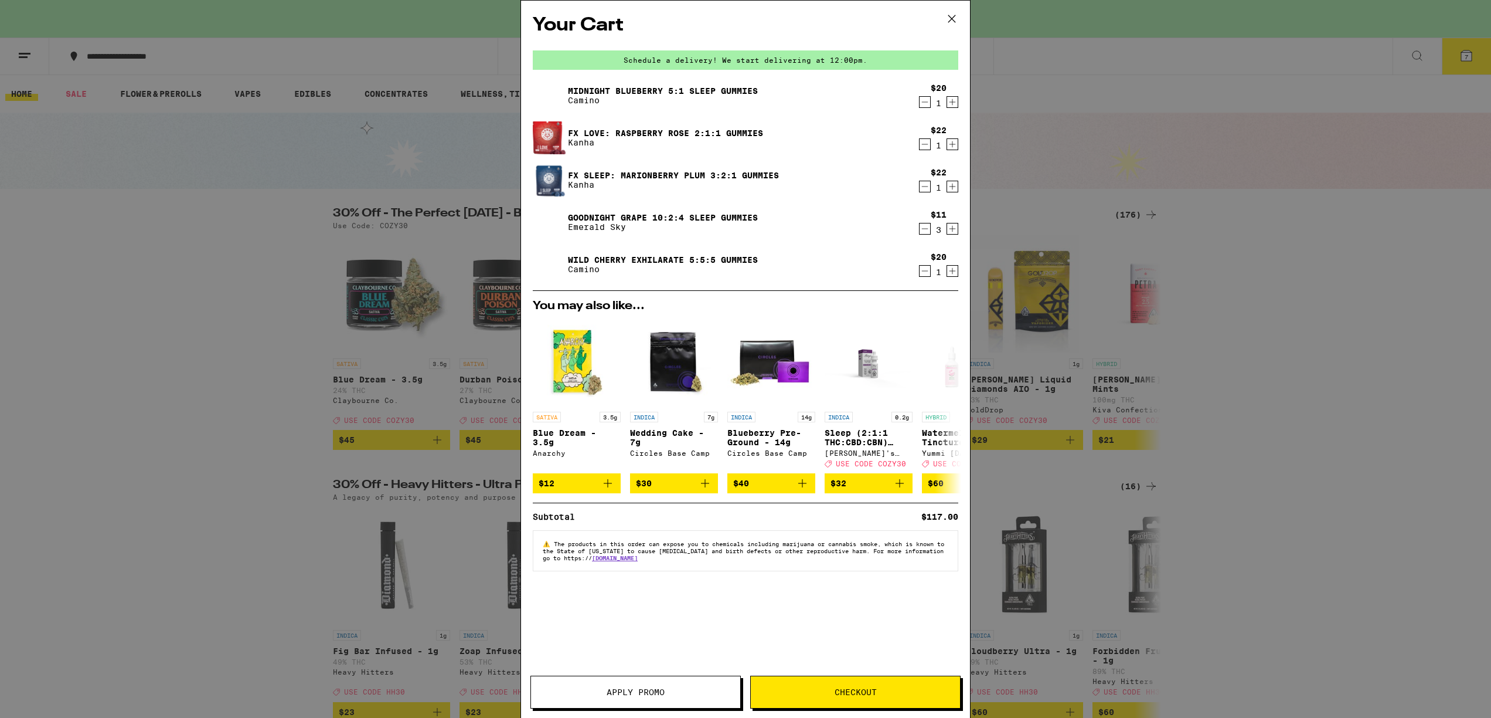
click at [855, 691] on span "Checkout" at bounding box center [856, 692] width 42 height 8
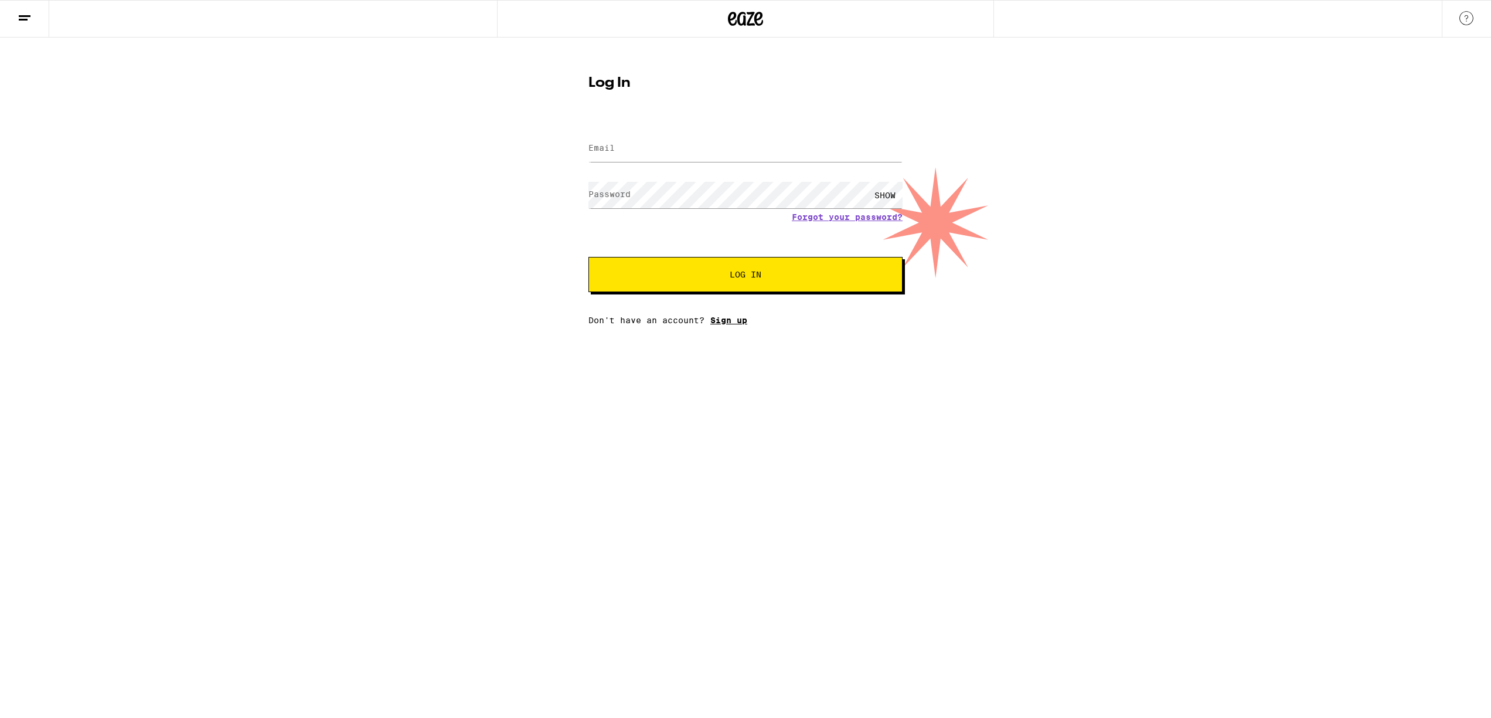
click at [732, 322] on link "Sign up" at bounding box center [729, 319] width 37 height 9
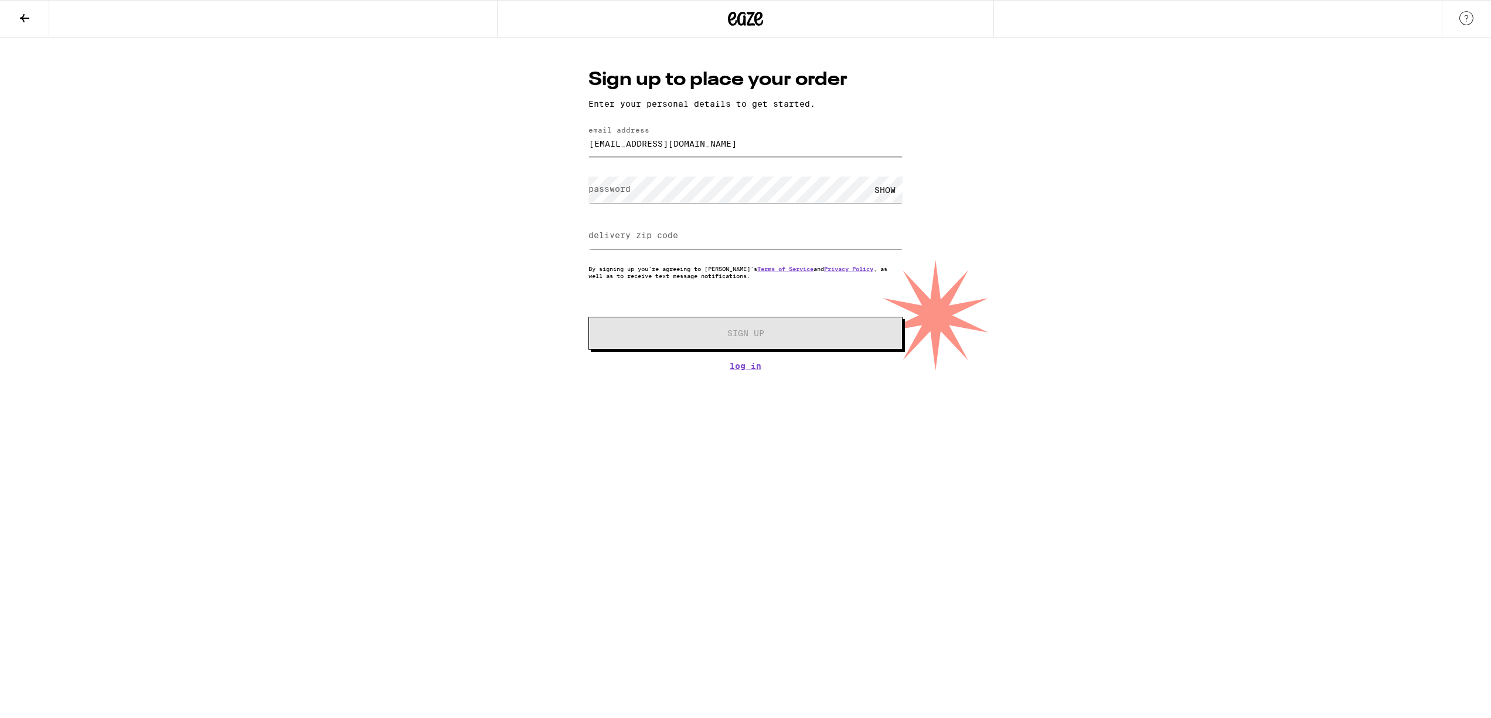
type input "[EMAIL_ADDRESS][DOMAIN_NAME]"
click at [888, 189] on div "SHOW" at bounding box center [885, 189] width 35 height 26
click at [689, 235] on input "delivery zip code" at bounding box center [746, 236] width 314 height 26
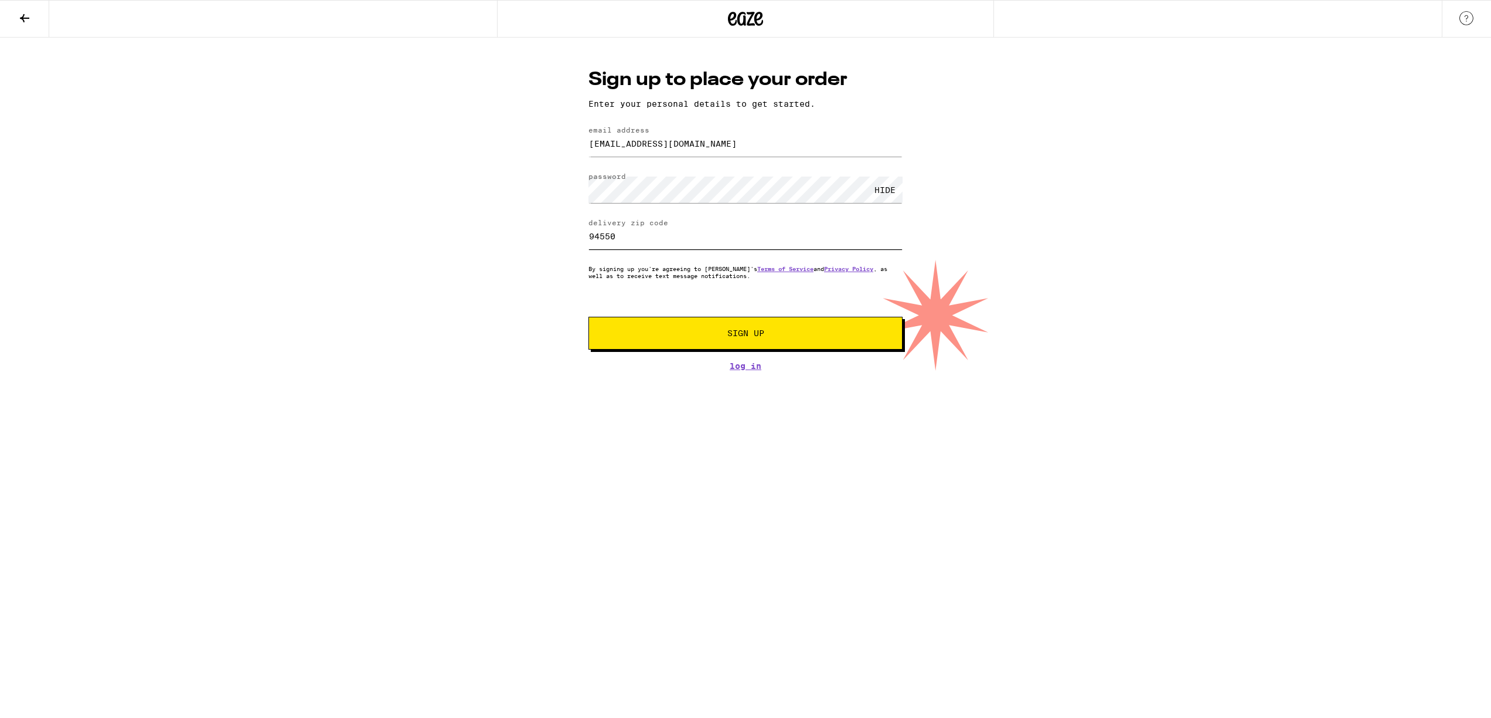
type input "94550"
click at [762, 334] on span "Sign Up" at bounding box center [746, 333] width 37 height 8
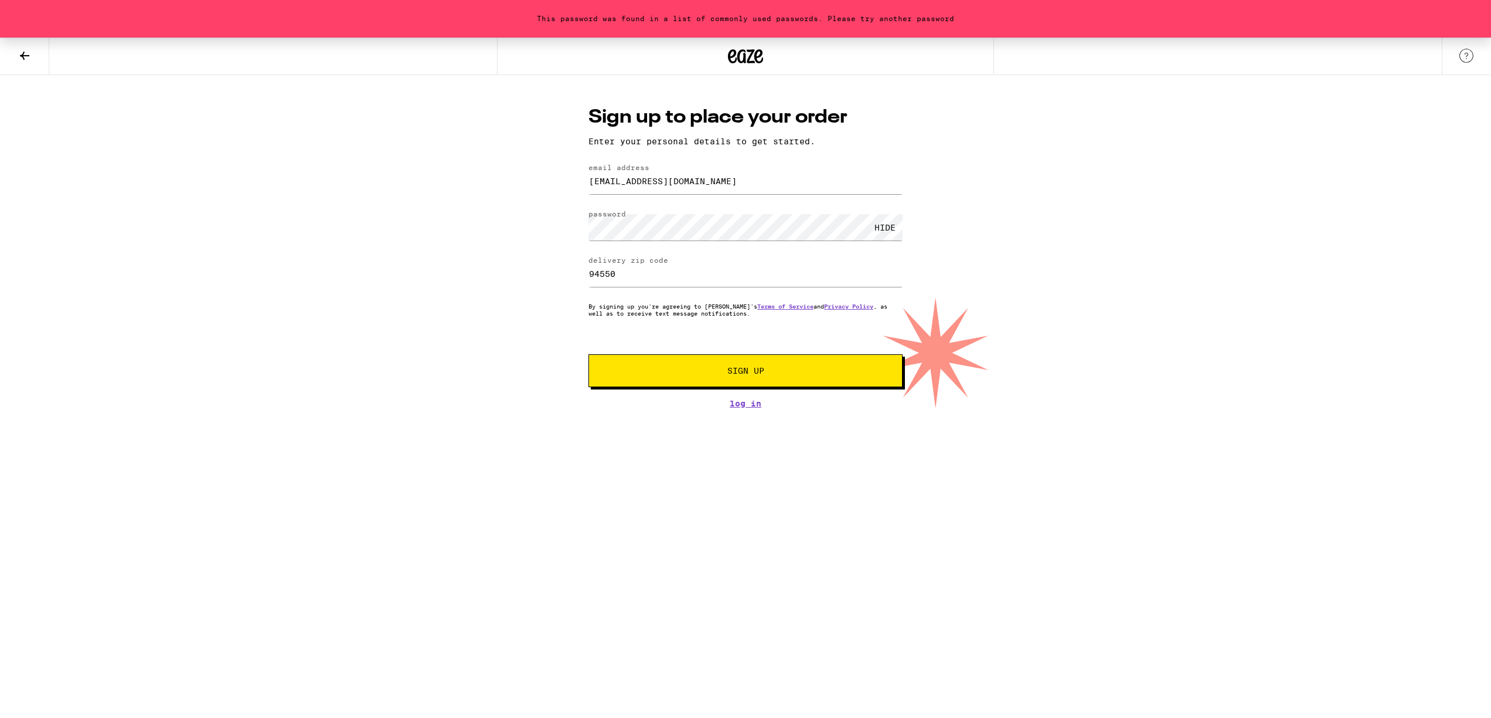
click at [756, 368] on span "Sign Up" at bounding box center [746, 370] width 37 height 8
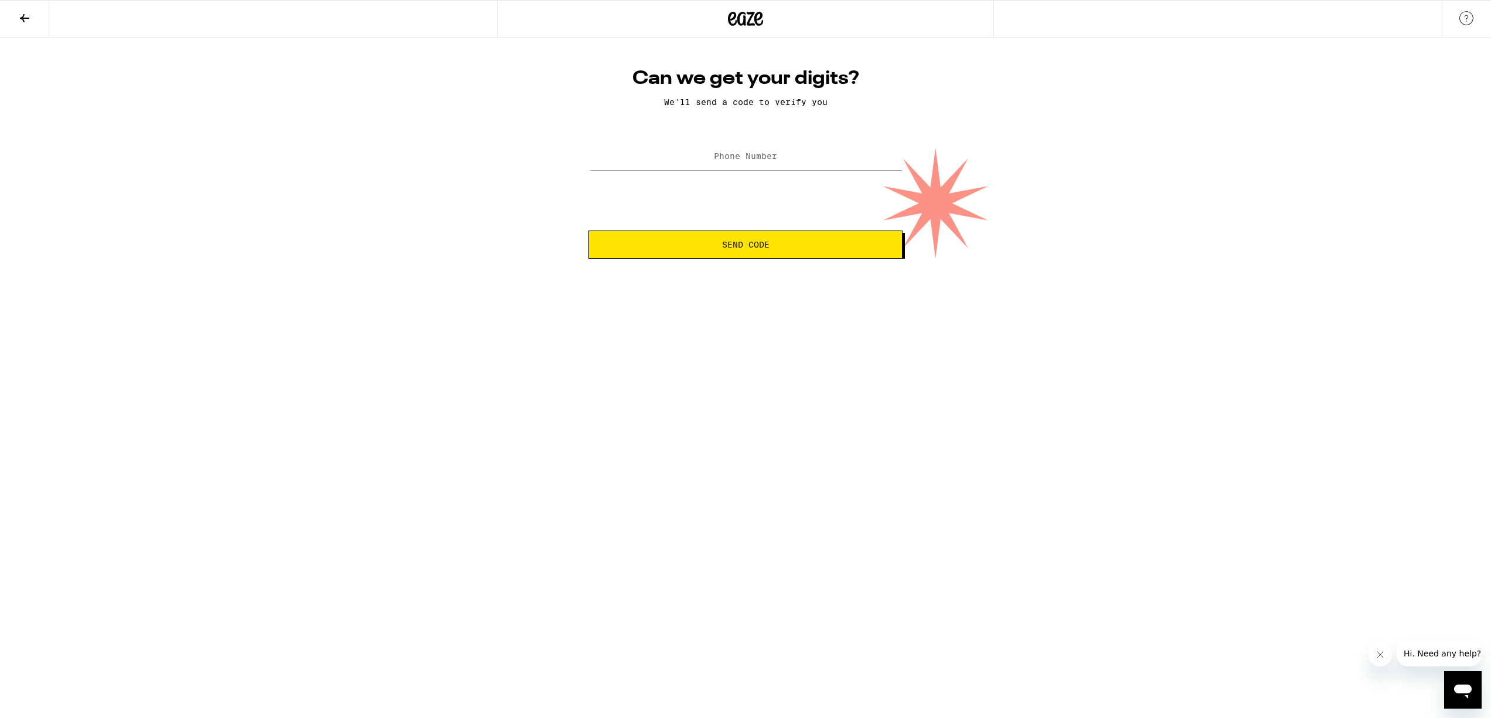
click at [739, 159] on label "Phone Number" at bounding box center [745, 155] width 63 height 9
type input "[PHONE_NUMBER]"
click at [746, 246] on button "Send Code" at bounding box center [746, 244] width 314 height 28
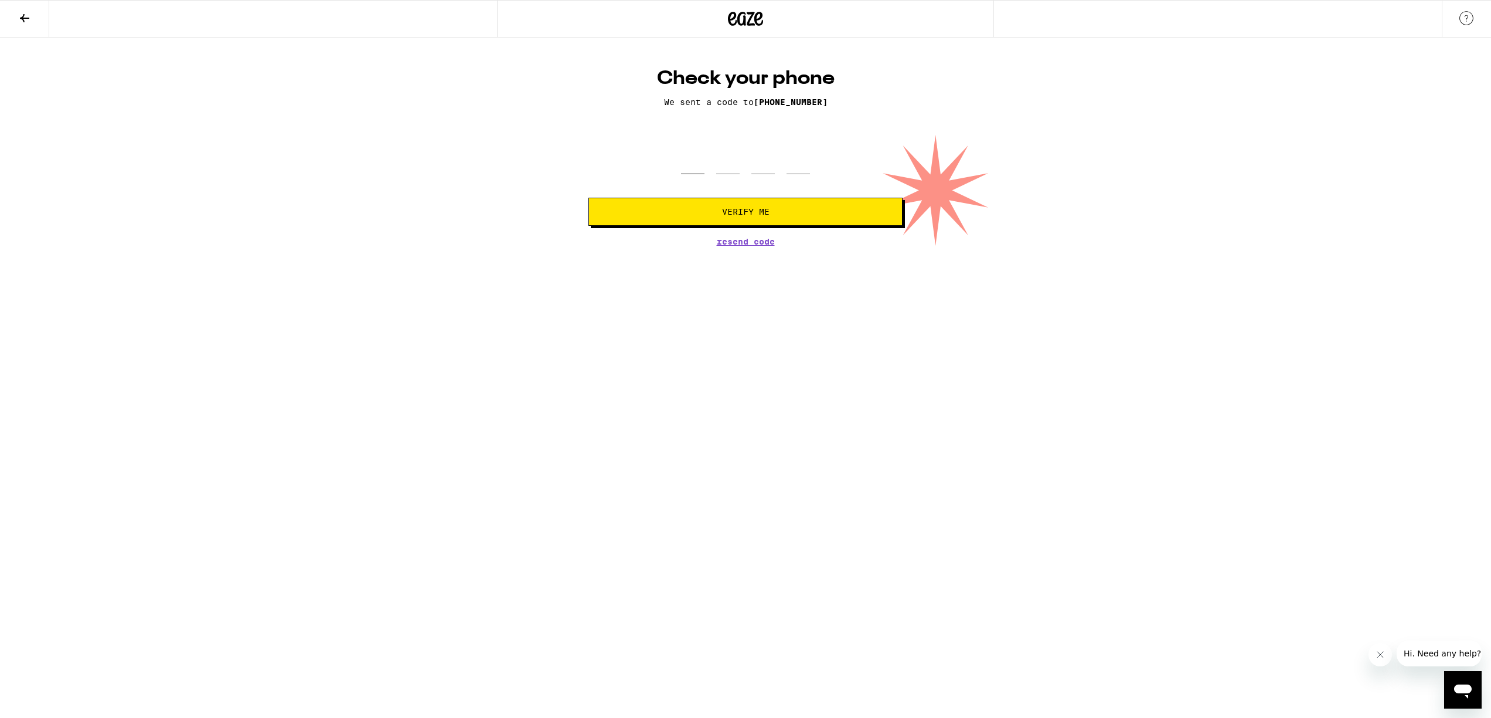
click at [694, 167] on input "tel" at bounding box center [692, 157] width 23 height 35
type input "2"
type input "6"
type input "5"
type input "4"
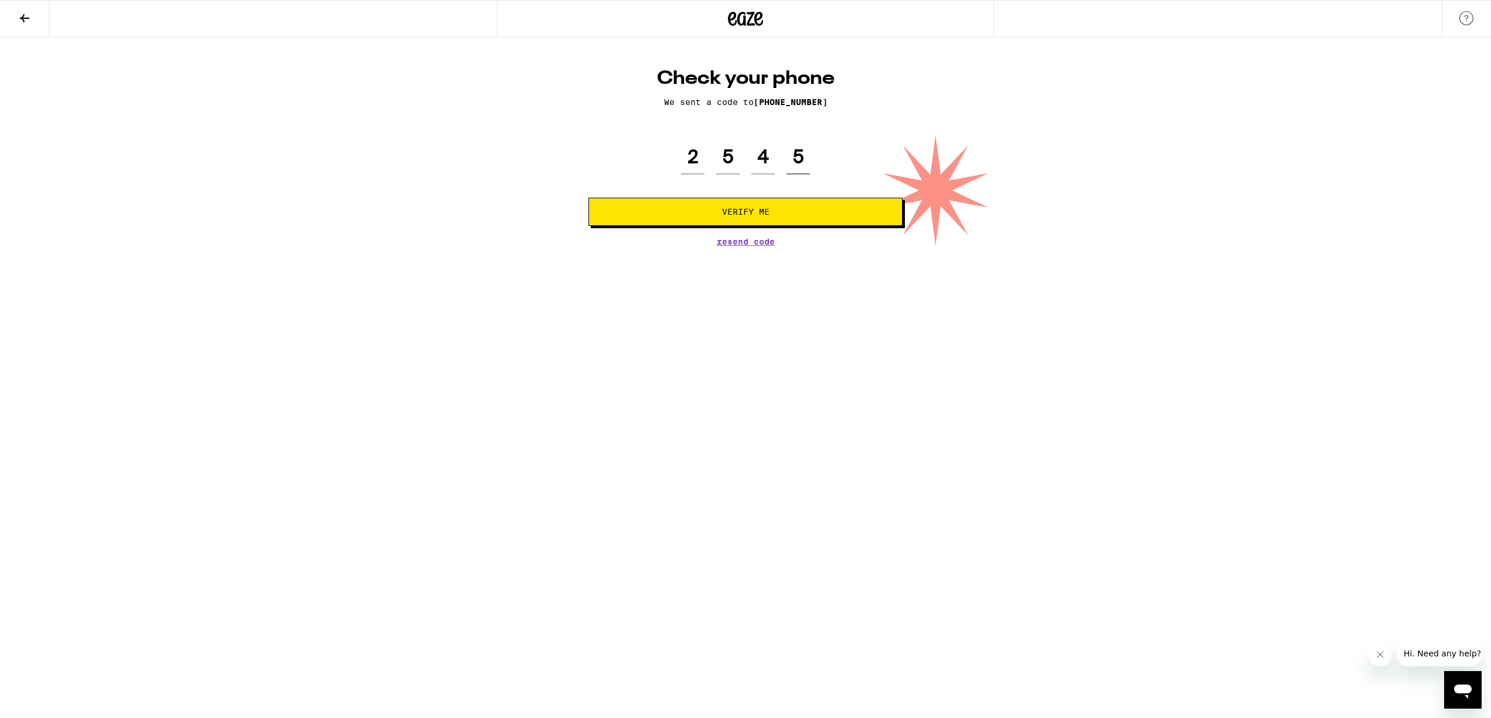
type input "5"
click at [732, 213] on span "Verify Me" at bounding box center [745, 212] width 47 height 8
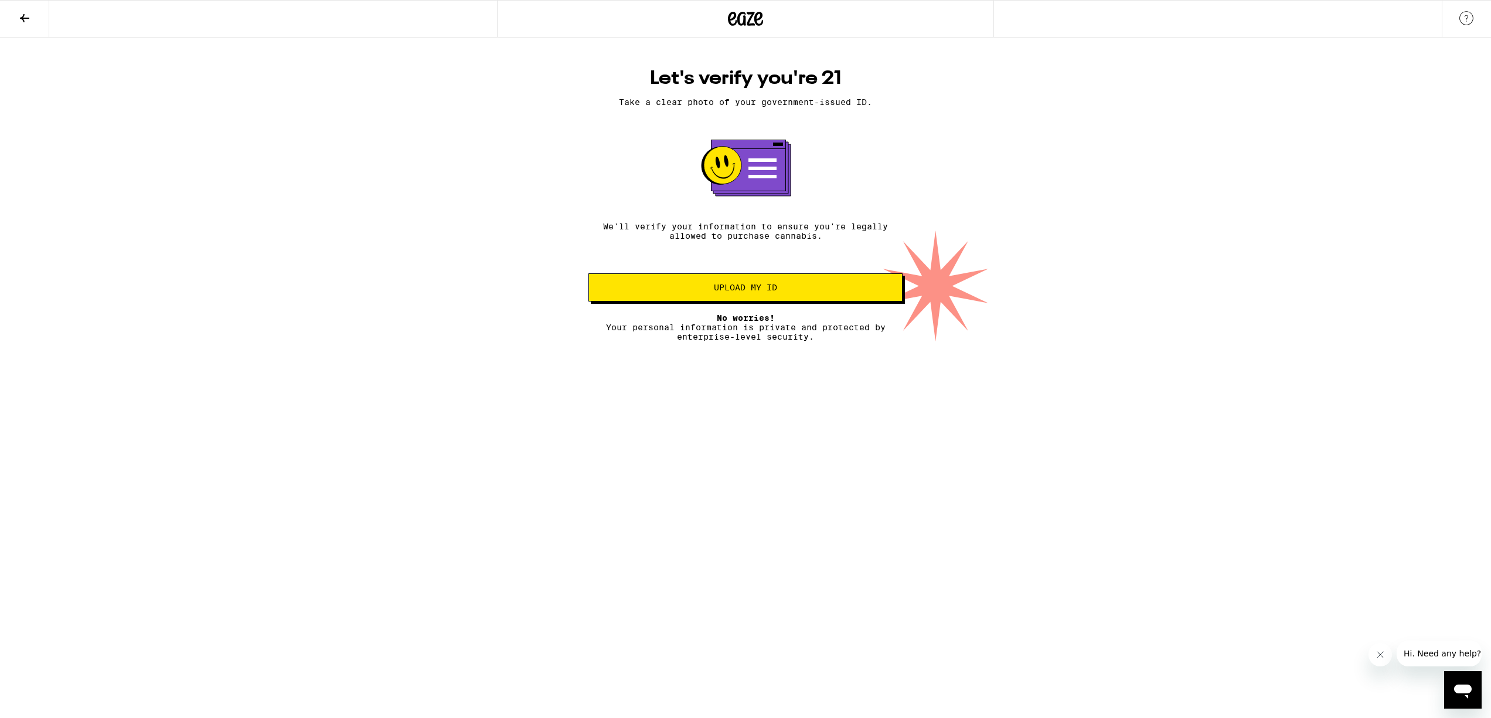
click at [729, 287] on span "Upload my ID" at bounding box center [745, 287] width 63 height 8
click at [765, 288] on span "Upload my ID" at bounding box center [745, 287] width 63 height 8
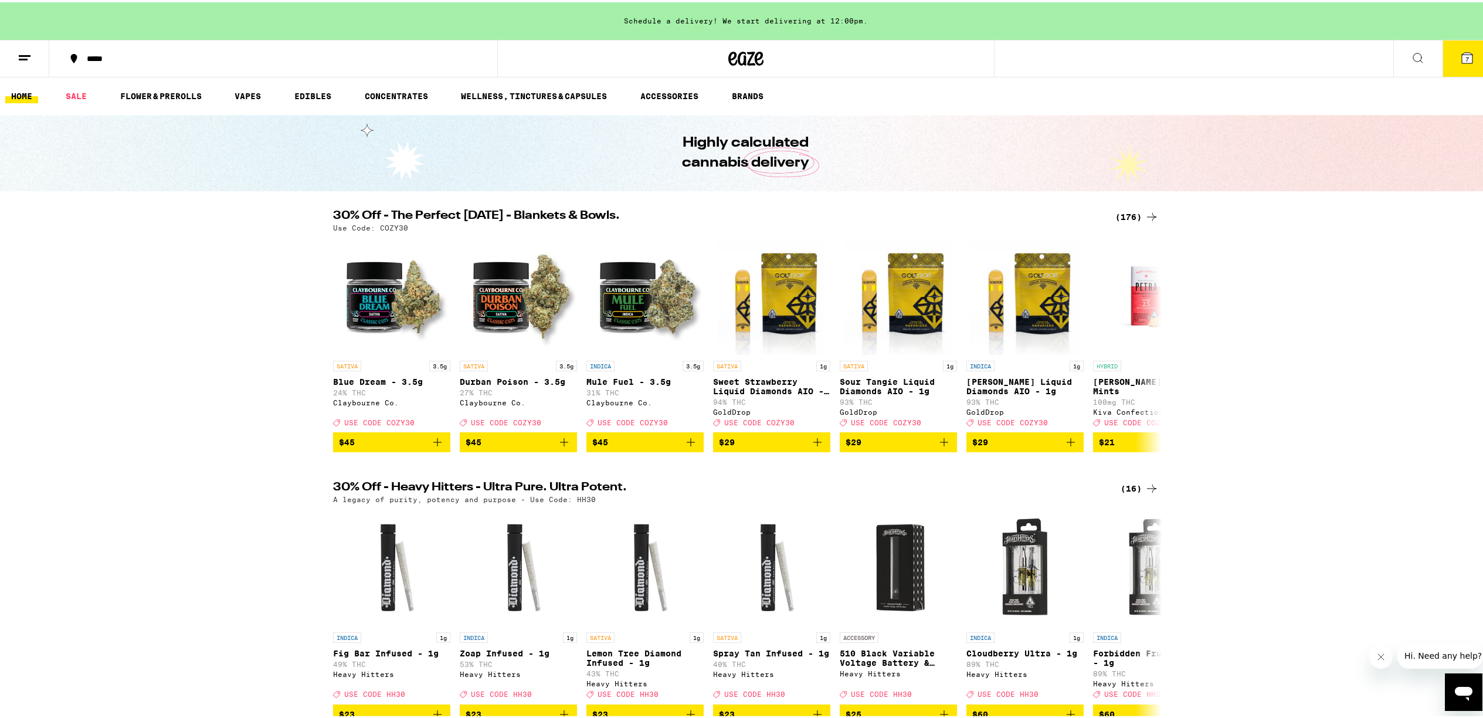
click at [1465, 60] on span "7" at bounding box center [1467, 56] width 4 height 7
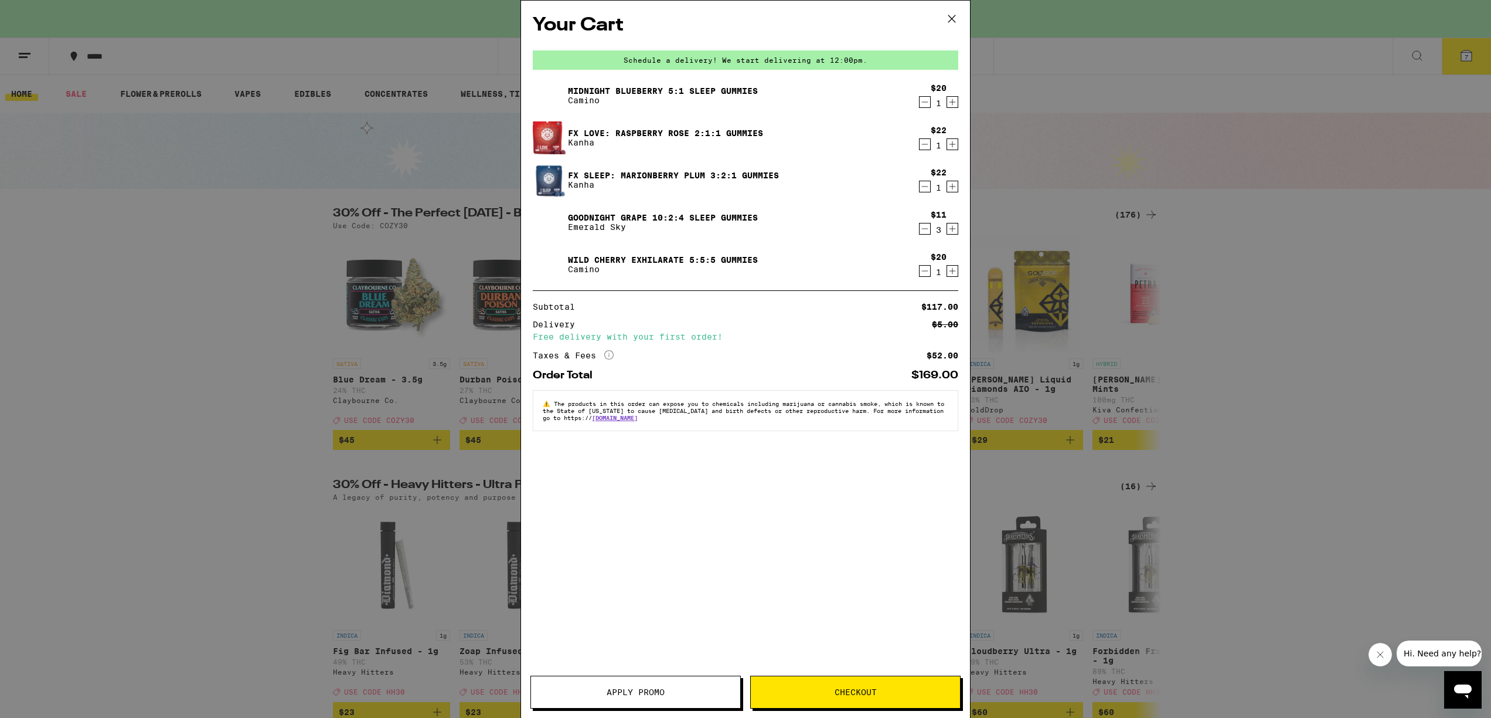
click at [821, 689] on span "Checkout" at bounding box center [855, 692] width 209 height 8
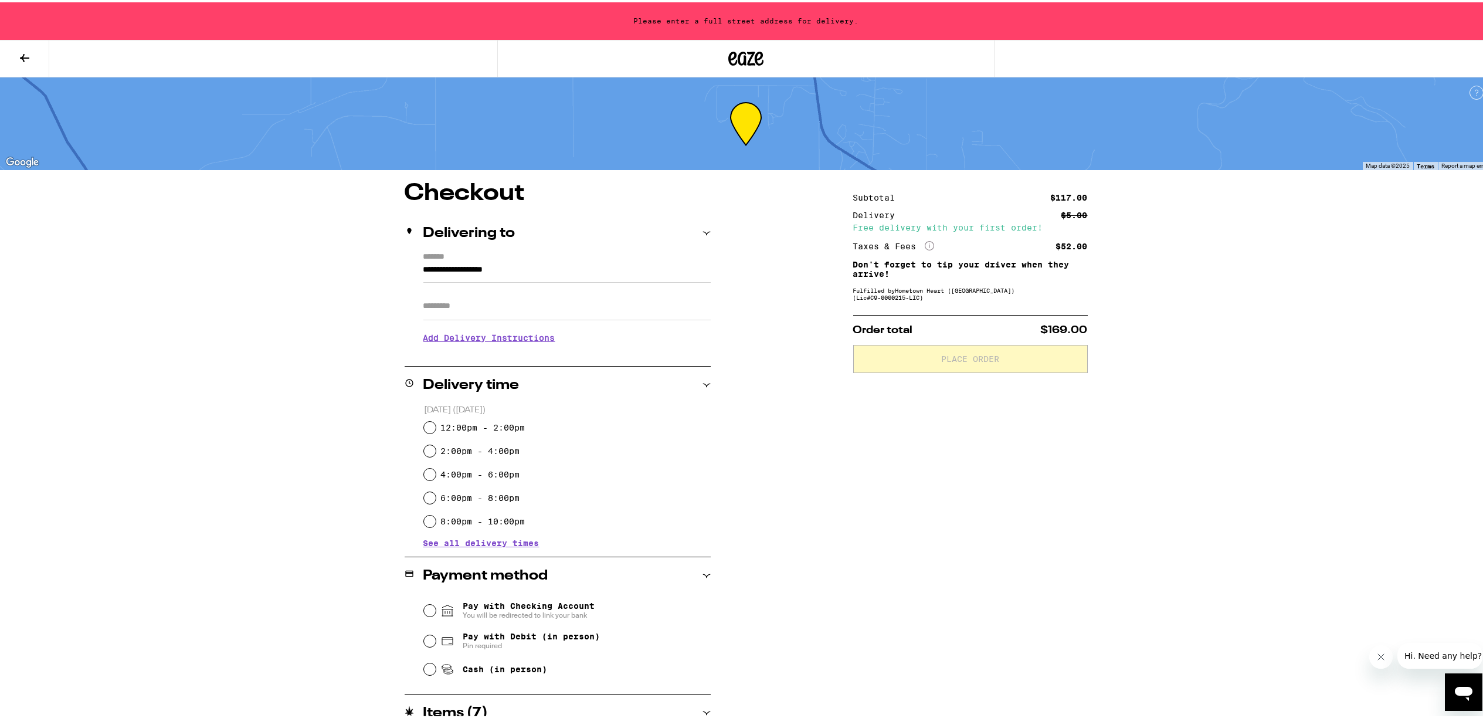
click at [423, 269] on input "**********" at bounding box center [566, 270] width 287 height 20
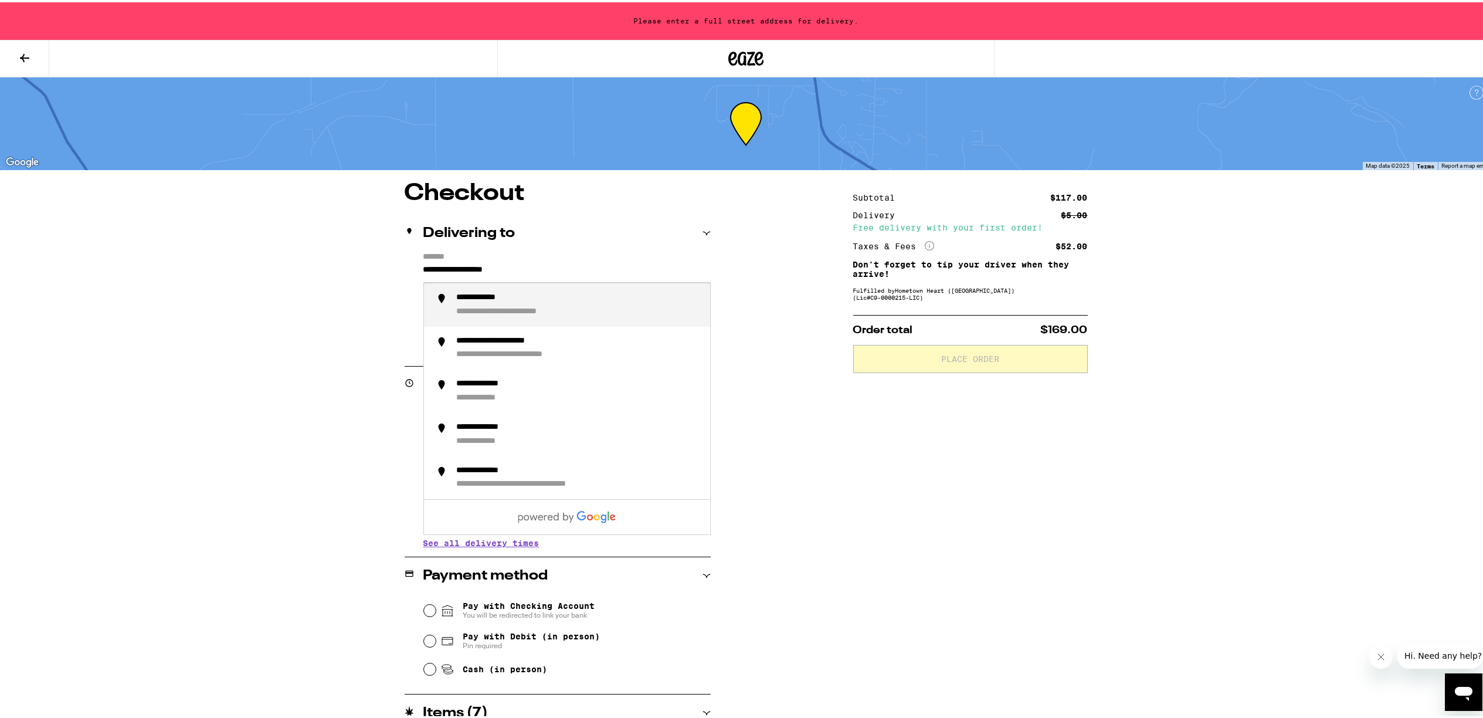
click at [423, 268] on input "**********" at bounding box center [566, 270] width 287 height 20
click at [423, 269] on input "**********" at bounding box center [566, 270] width 287 height 20
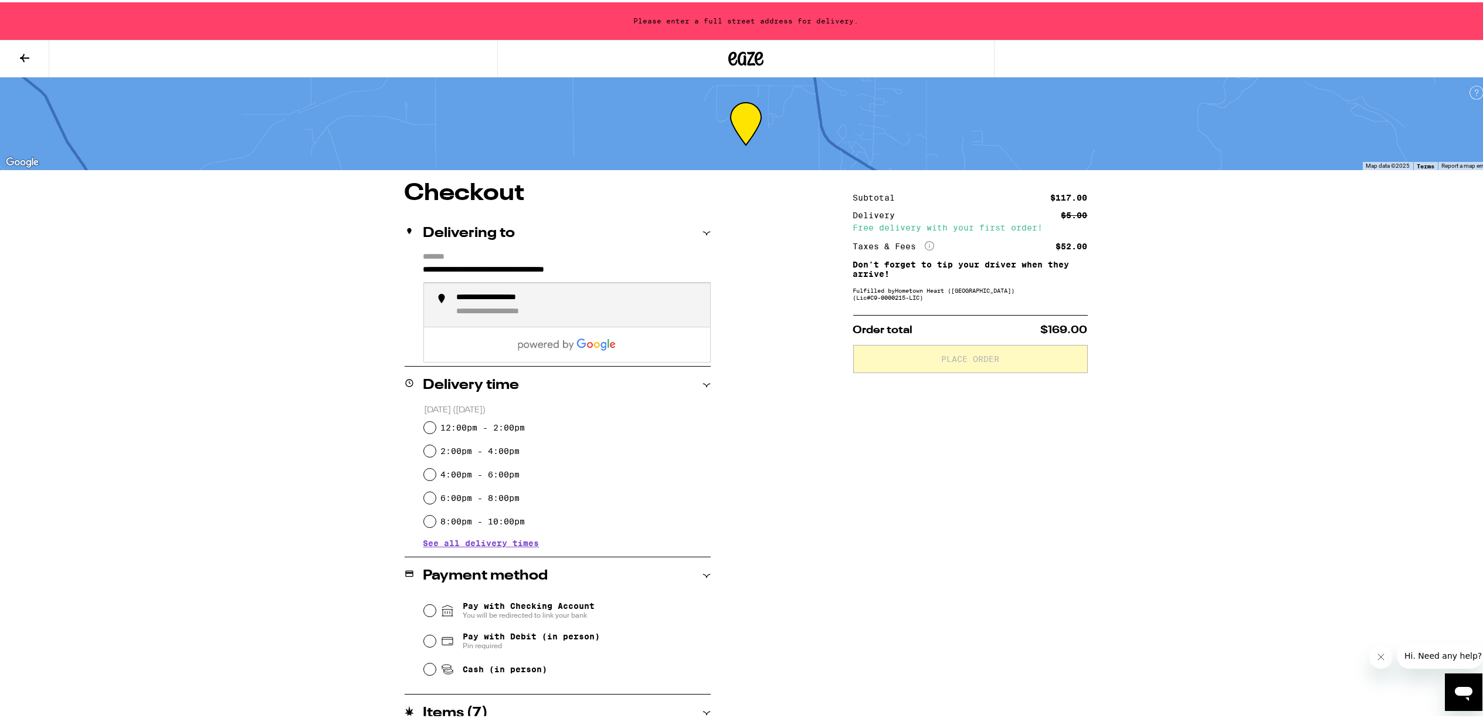
click at [515, 304] on div "**********" at bounding box center [579, 302] width 244 height 25
type input "**********"
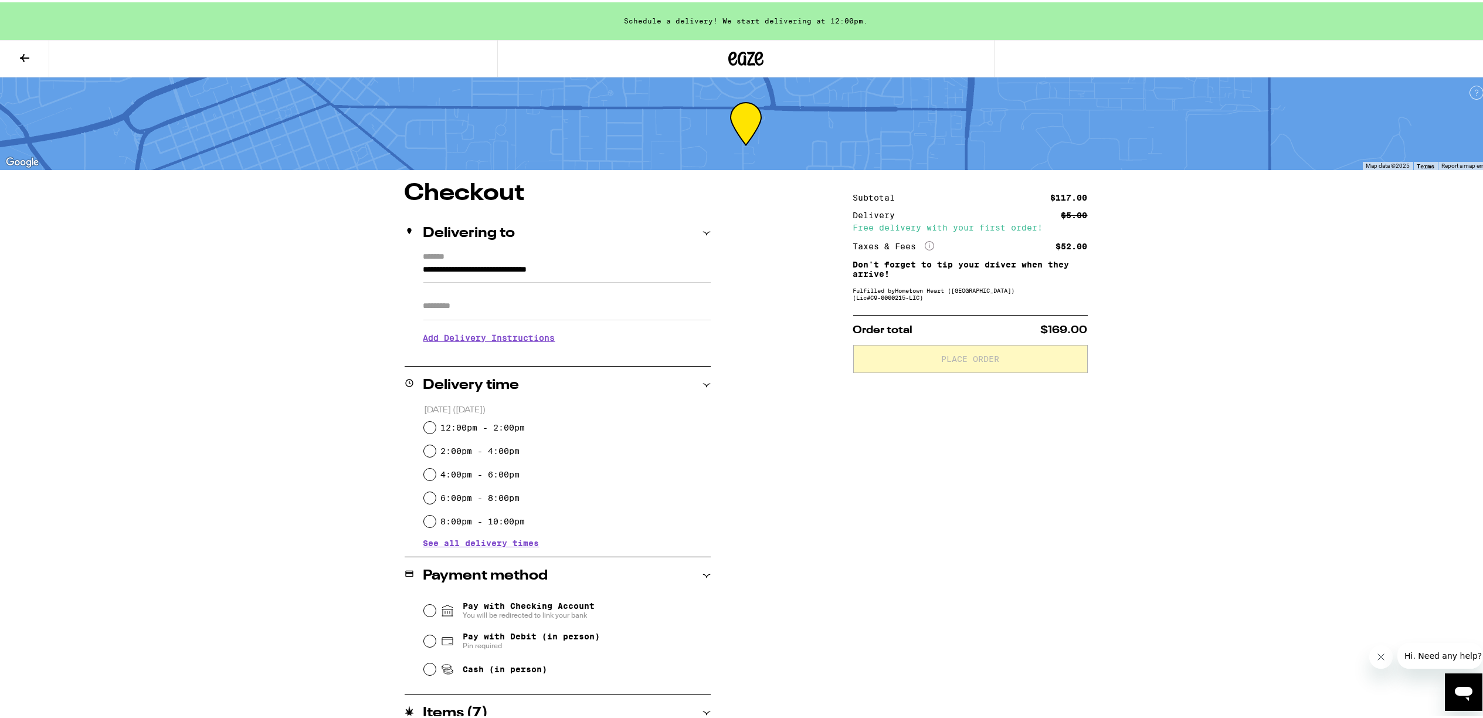
click at [424, 469] on input "4:00pm - 6:00pm" at bounding box center [430, 472] width 12 height 12
radio input "true"
click at [21, 49] on icon at bounding box center [25, 56] width 14 height 14
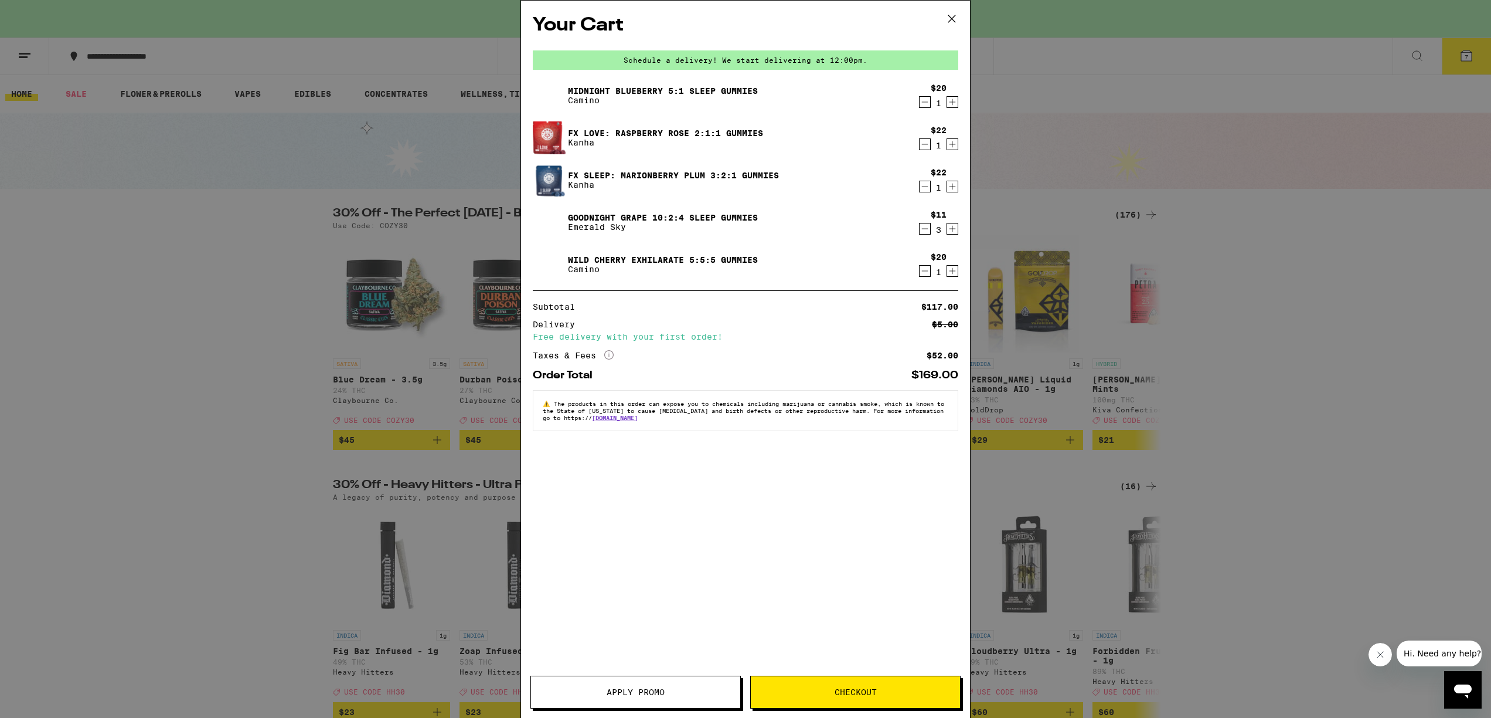
click at [674, 691] on span "Apply Promo" at bounding box center [635, 692] width 209 height 8
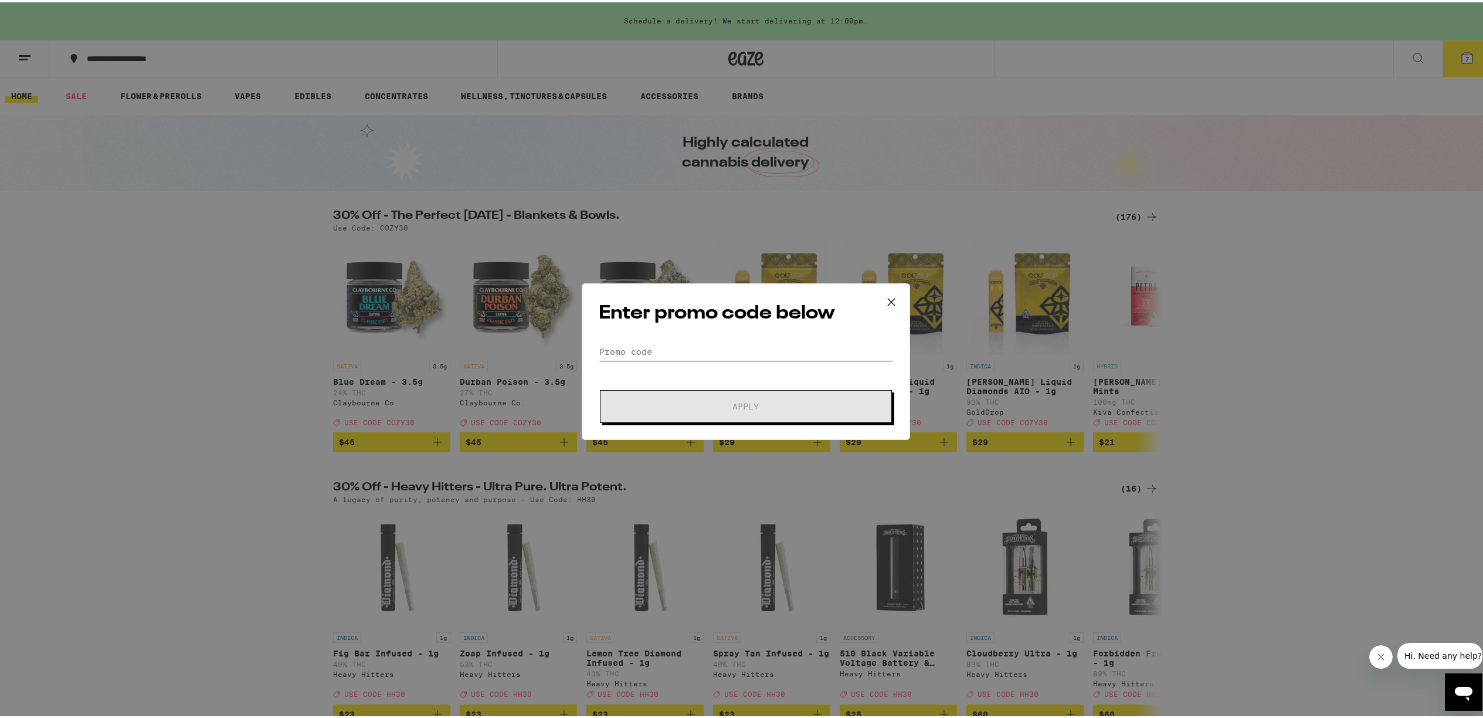
click at [625, 346] on input "Promo Code" at bounding box center [746, 350] width 294 height 18
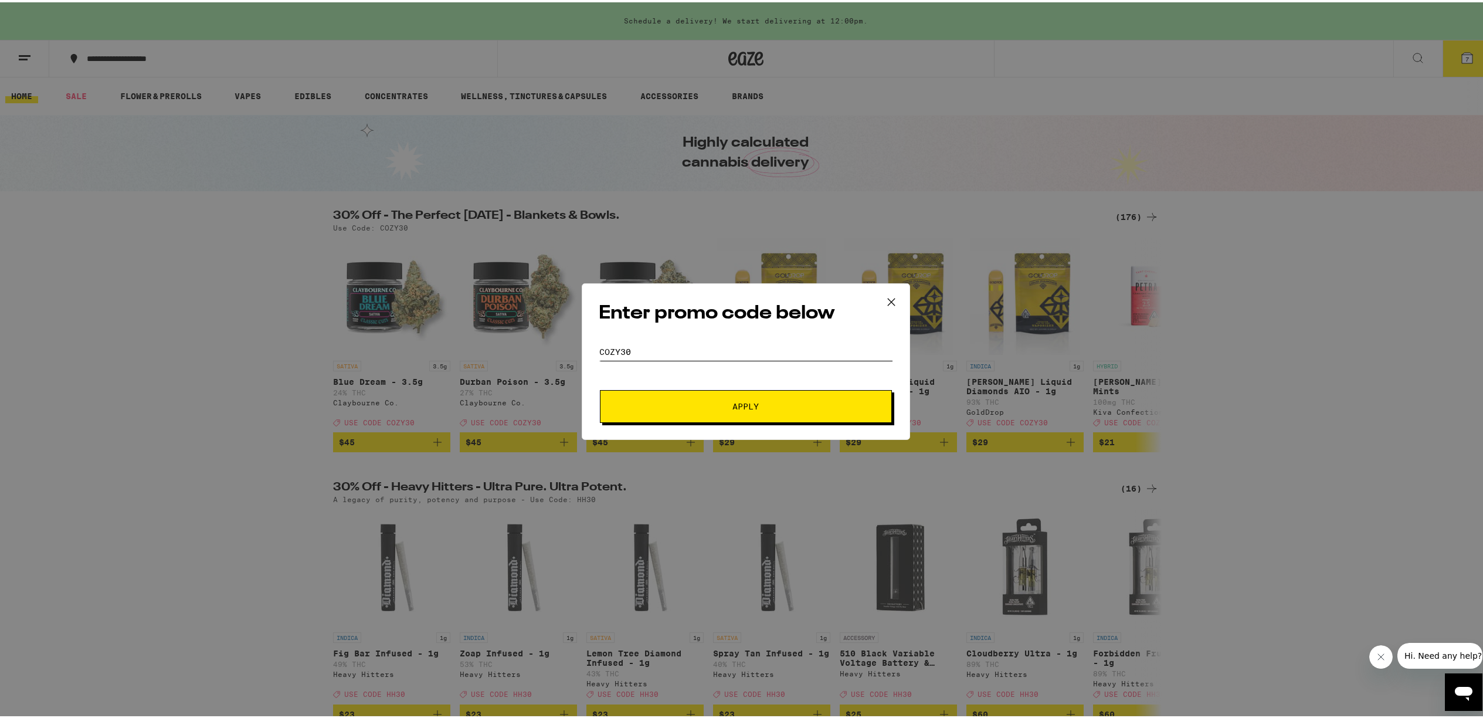
type input "cozy30"
click at [741, 403] on button "Apply" at bounding box center [746, 404] width 292 height 33
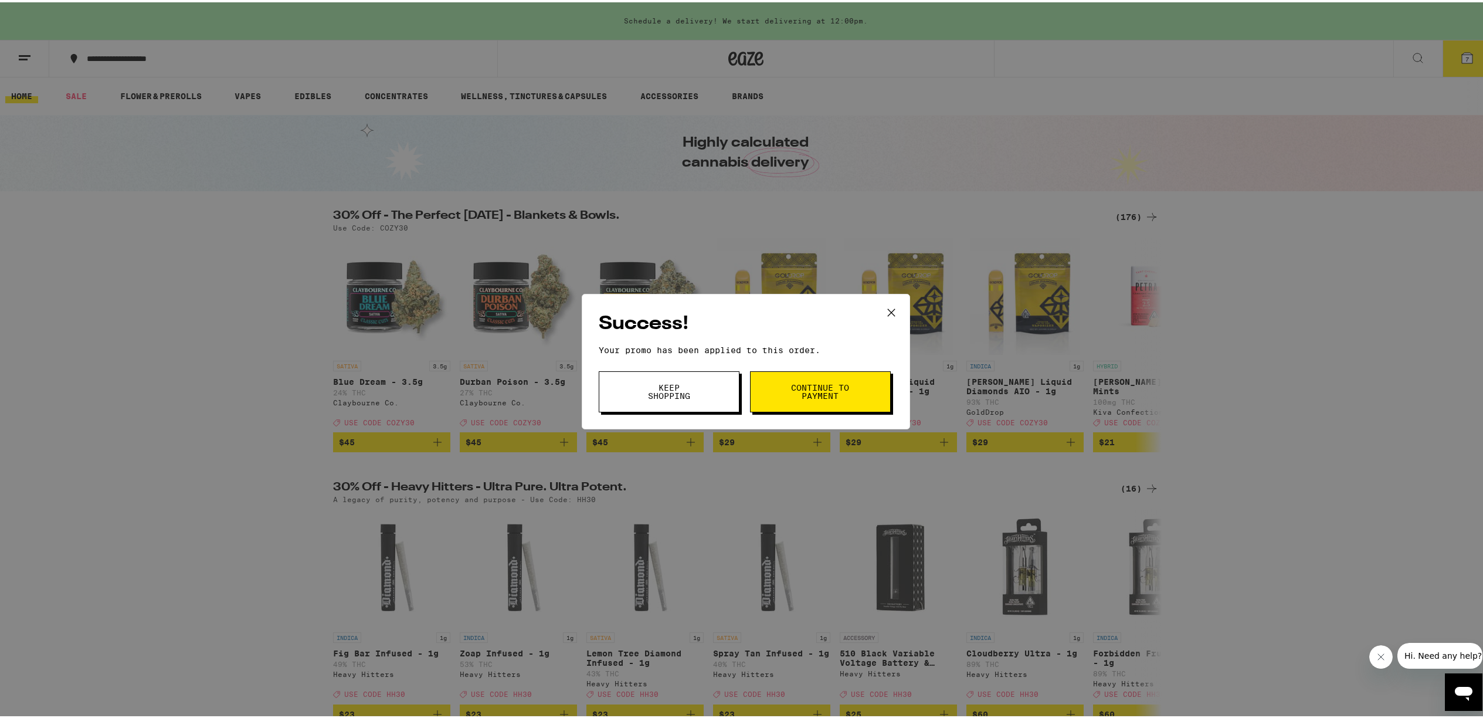
click at [810, 388] on span "Continue to payment" at bounding box center [820, 389] width 60 height 16
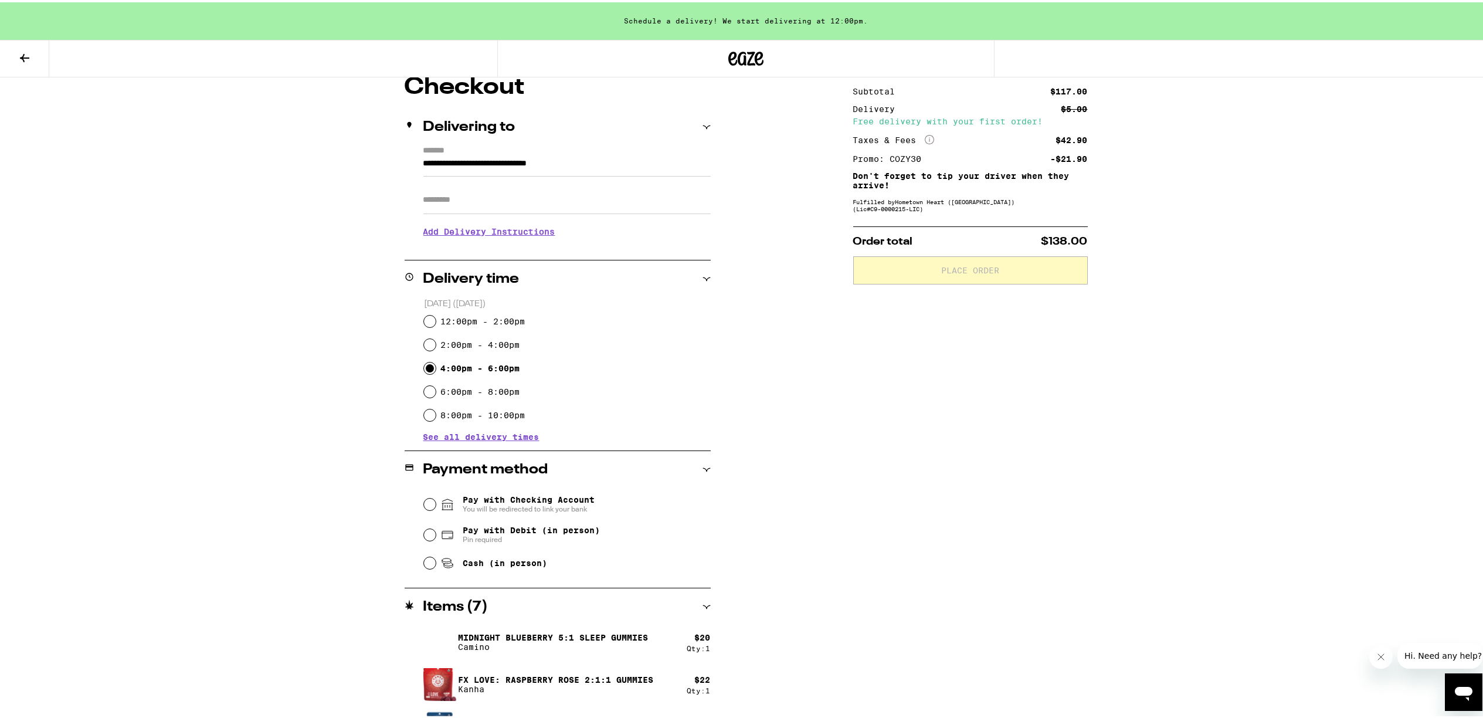
scroll to position [220, 0]
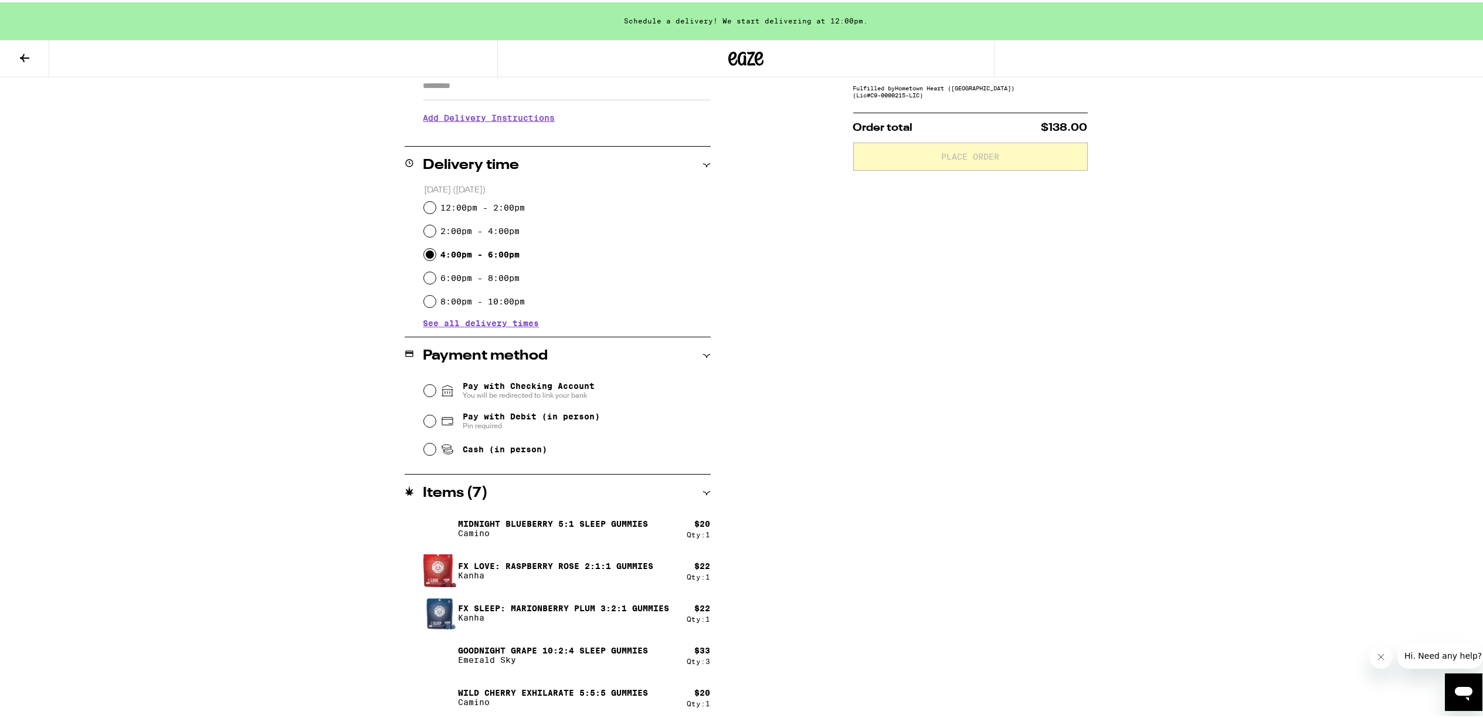
click at [424, 420] on input "Pay with Debit (in person) Pin required" at bounding box center [430, 419] width 12 height 12
radio input "true"
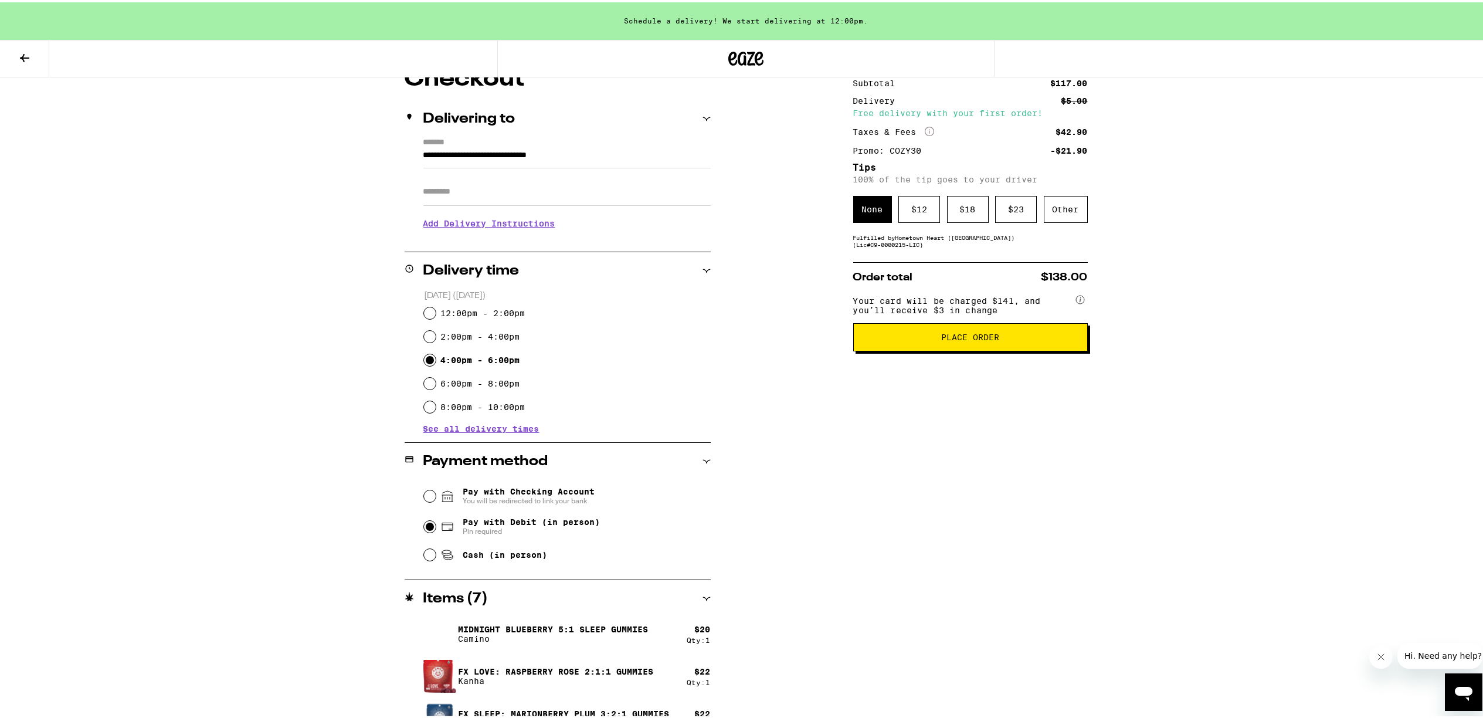
scroll to position [1, 0]
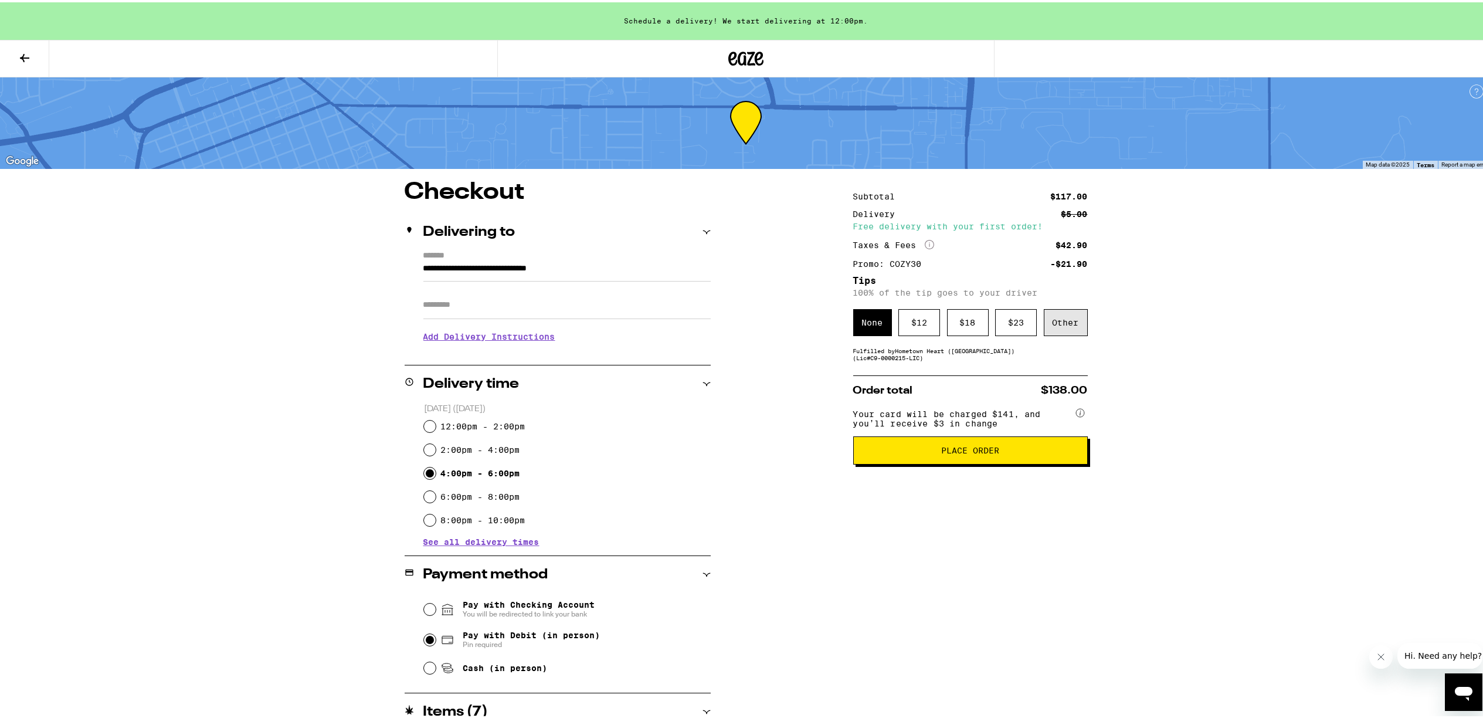
click at [1068, 318] on div "Other" at bounding box center [1066, 320] width 44 height 27
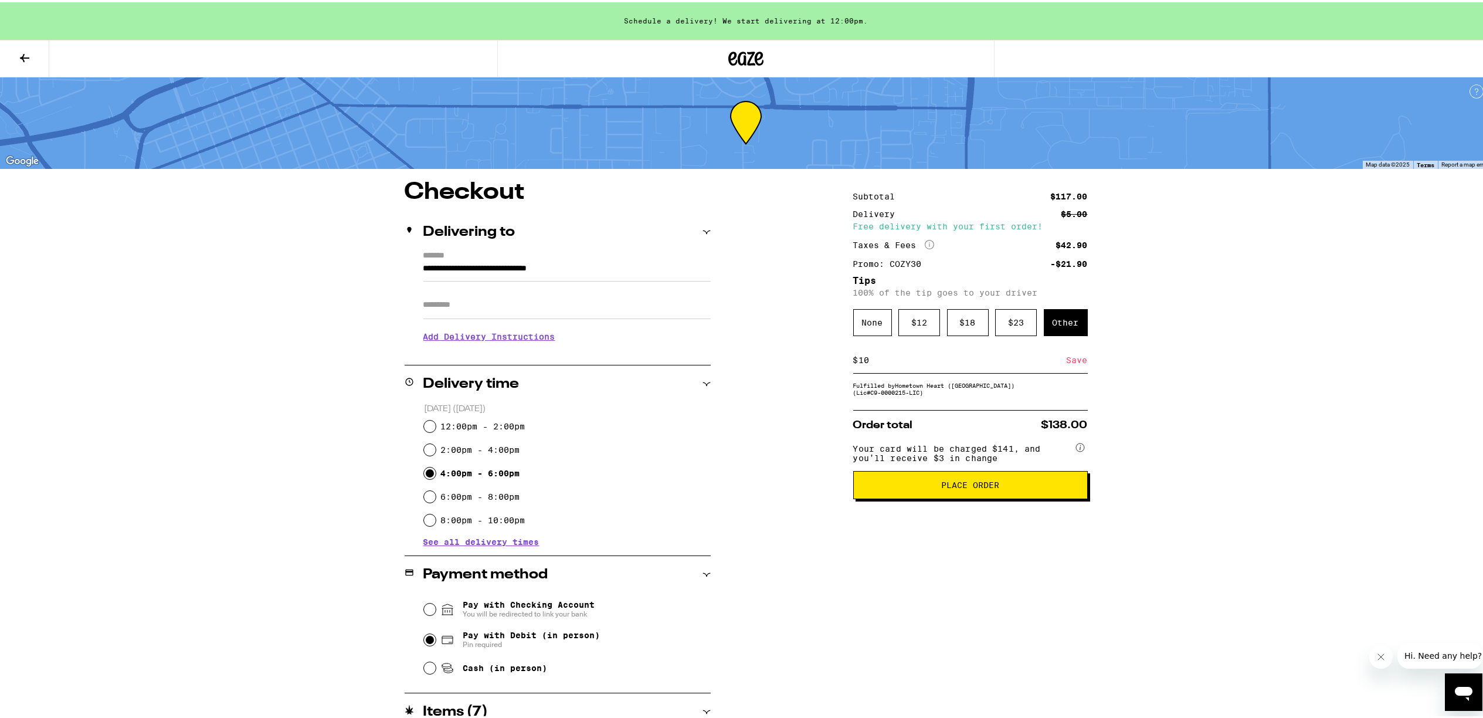
type input "10"
click at [960, 487] on span "Place Order" at bounding box center [970, 482] width 58 height 8
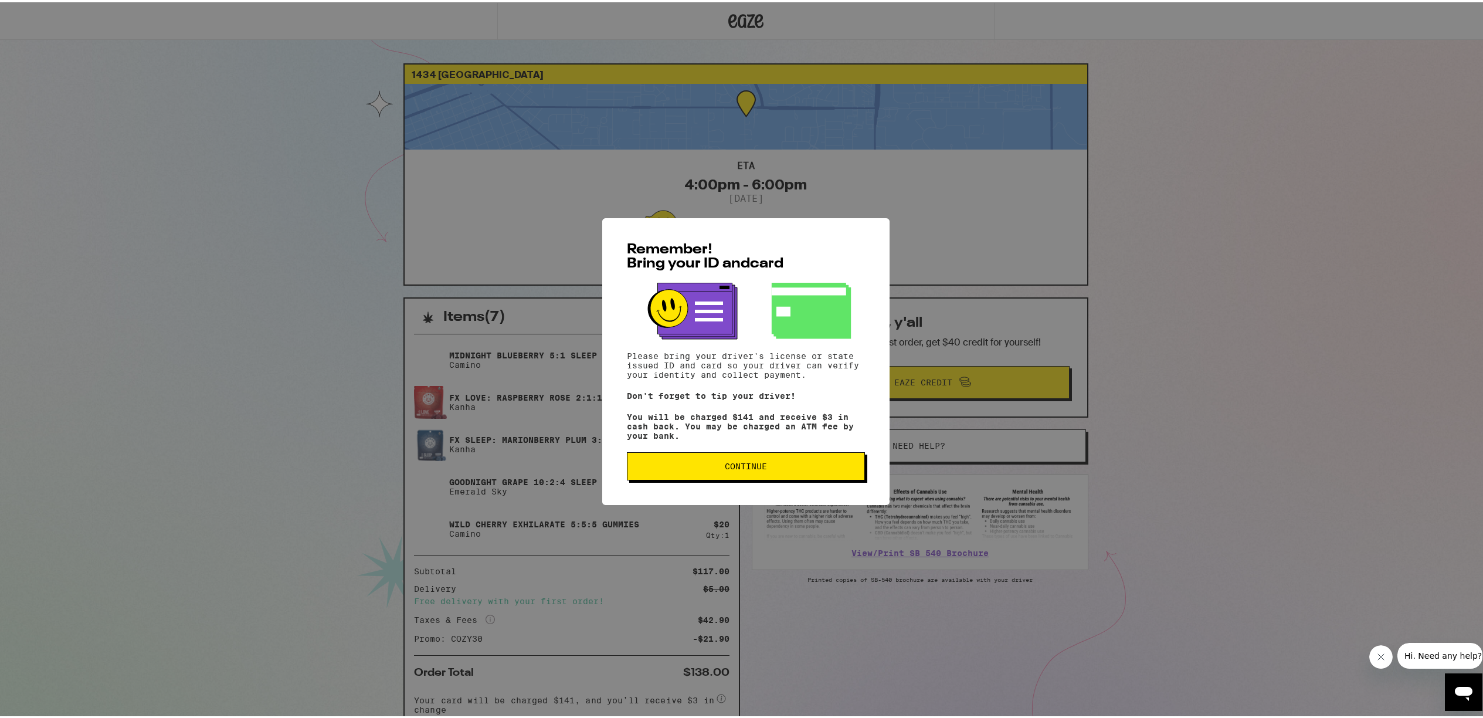
click at [740, 467] on span "Continue" at bounding box center [746, 464] width 42 height 8
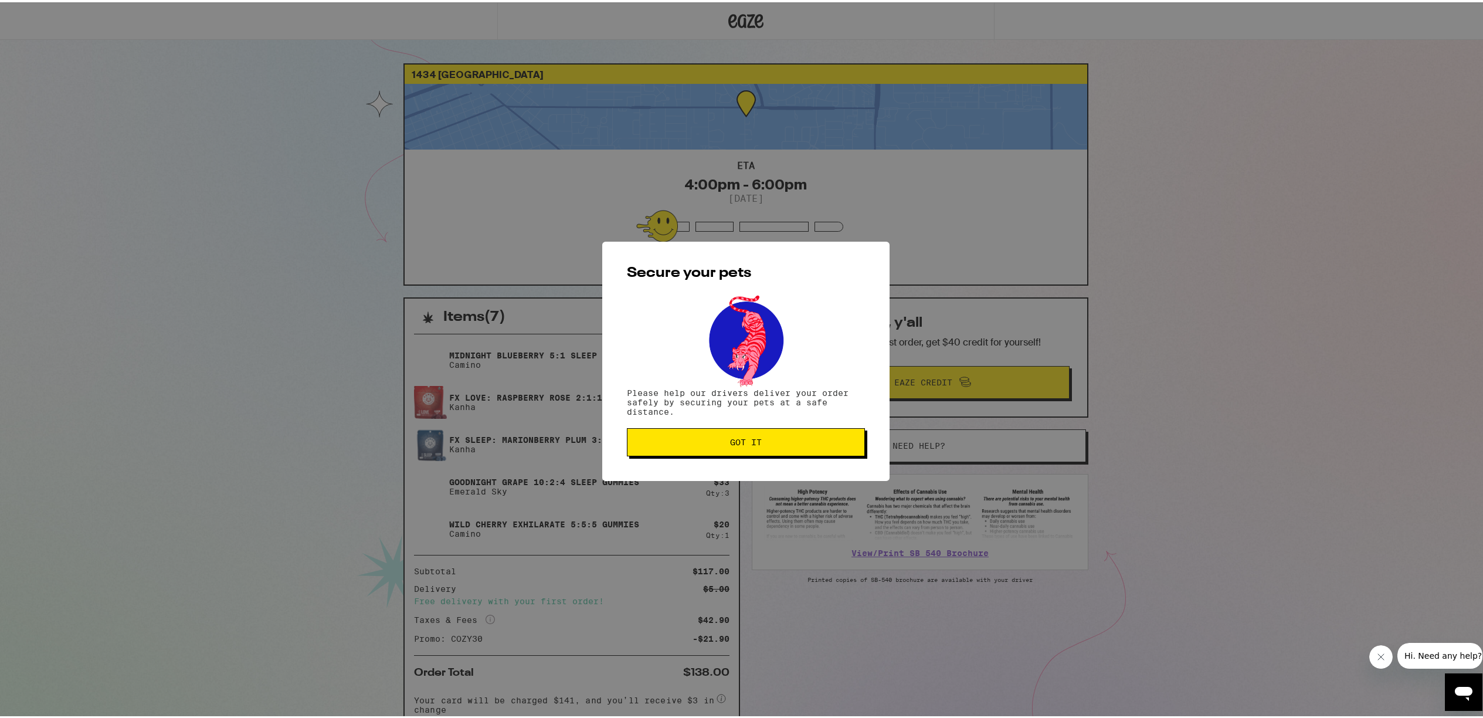
click at [761, 443] on span "Got it" at bounding box center [746, 440] width 218 height 8
